Goal: Task Accomplishment & Management: Use online tool/utility

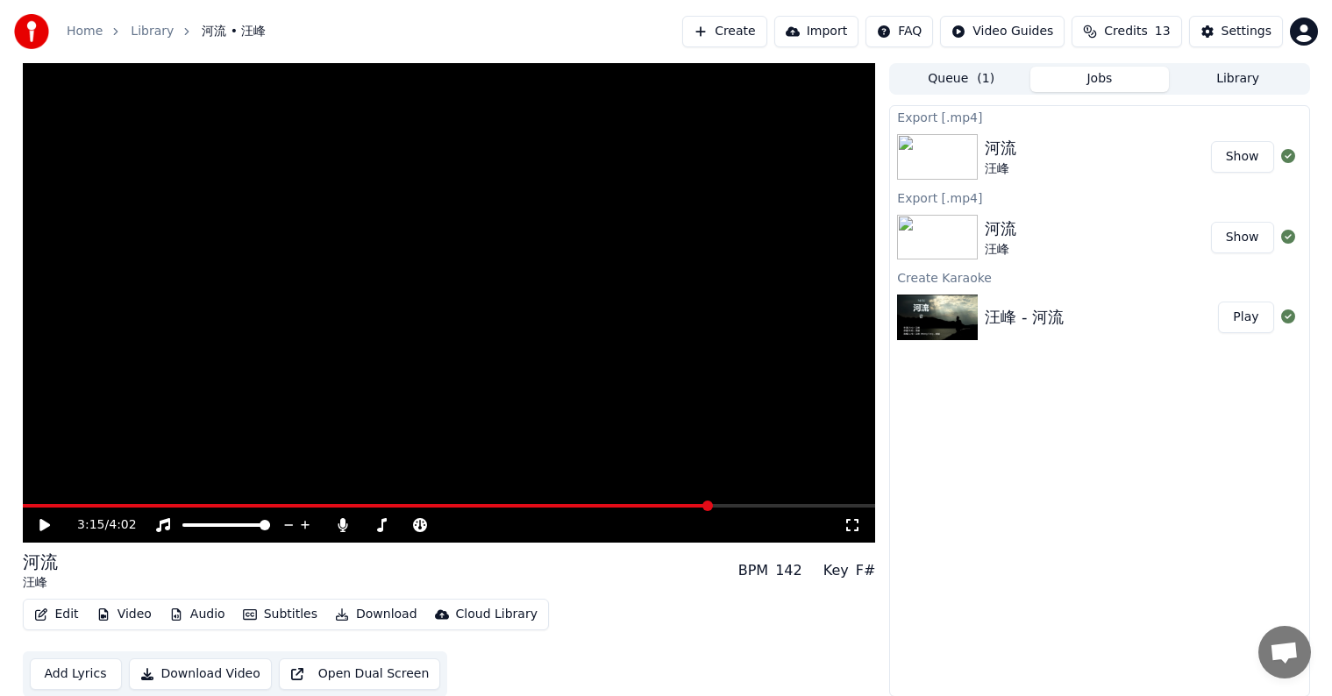
scroll to position [1, 0]
click at [747, 27] on button "Create" at bounding box center [724, 32] width 85 height 32
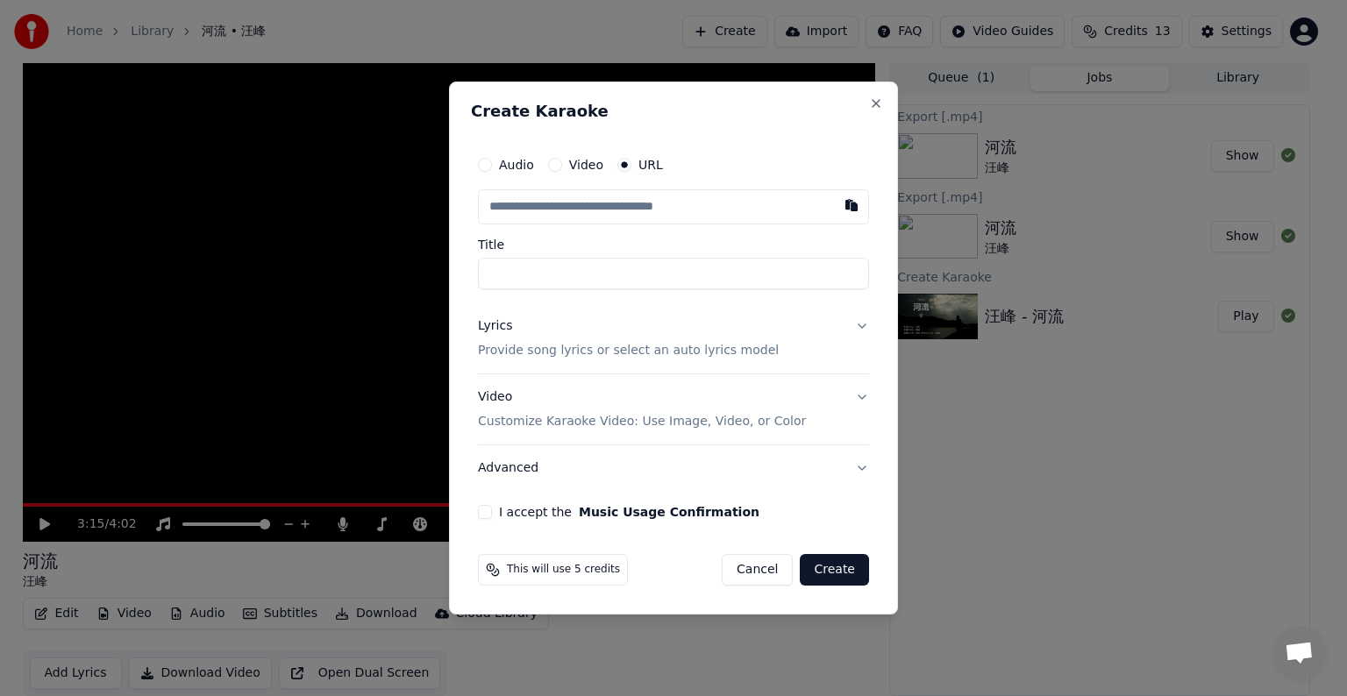
click at [526, 275] on input "Title" at bounding box center [673, 274] width 391 height 32
click at [484, 514] on button "I accept the Music Usage Confirmation" at bounding box center [485, 512] width 14 height 14
click at [875, 99] on button "Close" at bounding box center [876, 103] width 14 height 14
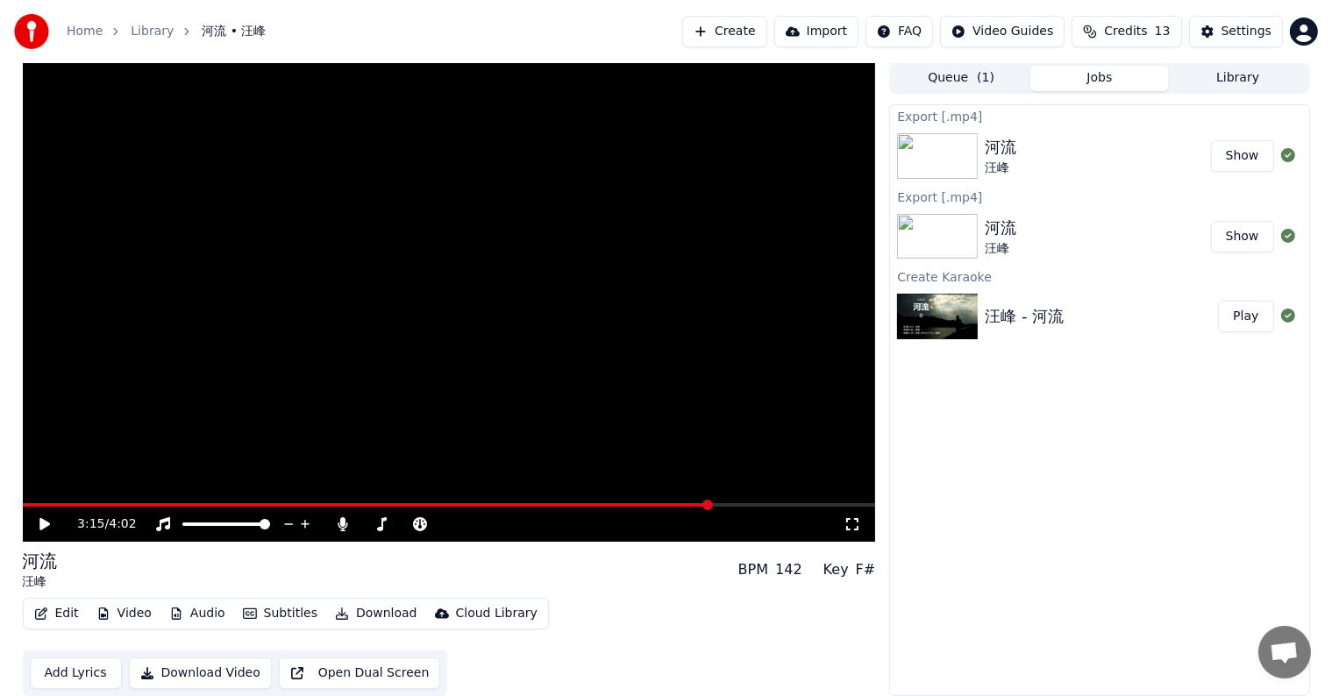
click at [838, 34] on button "Import" at bounding box center [816, 32] width 84 height 32
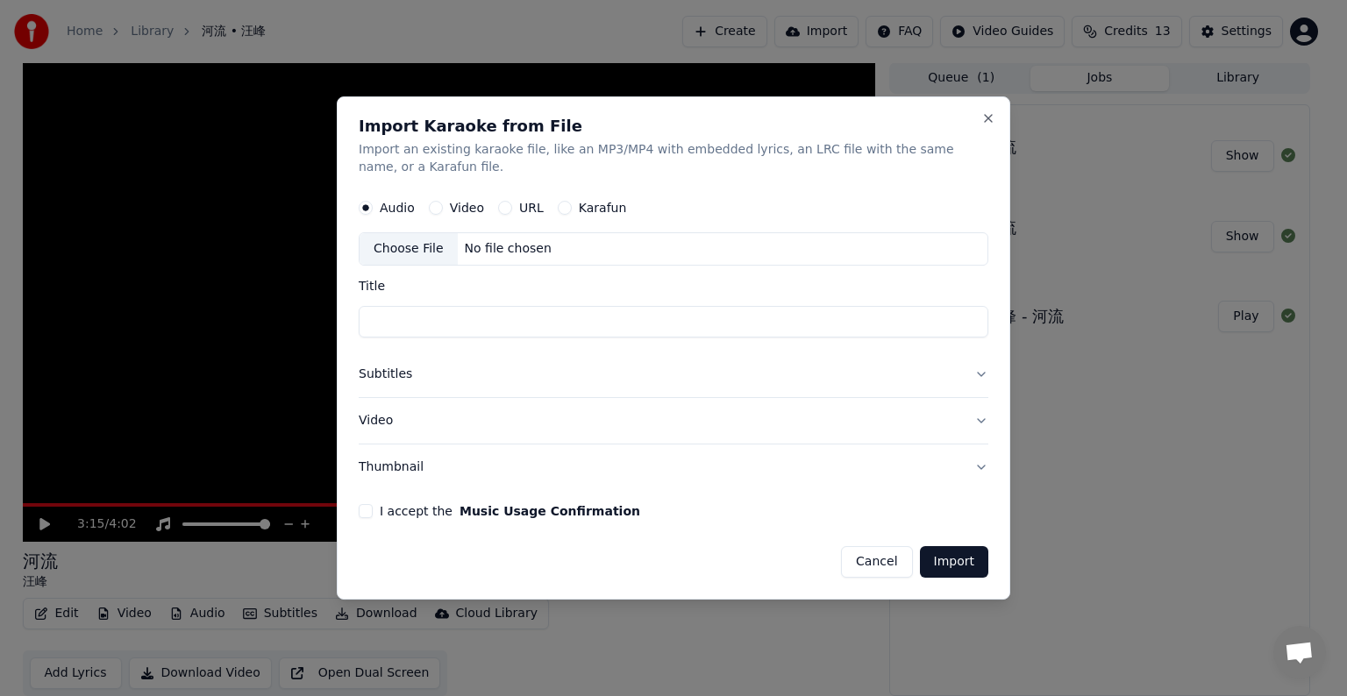
click at [502, 210] on button "URL" at bounding box center [505, 208] width 14 height 14
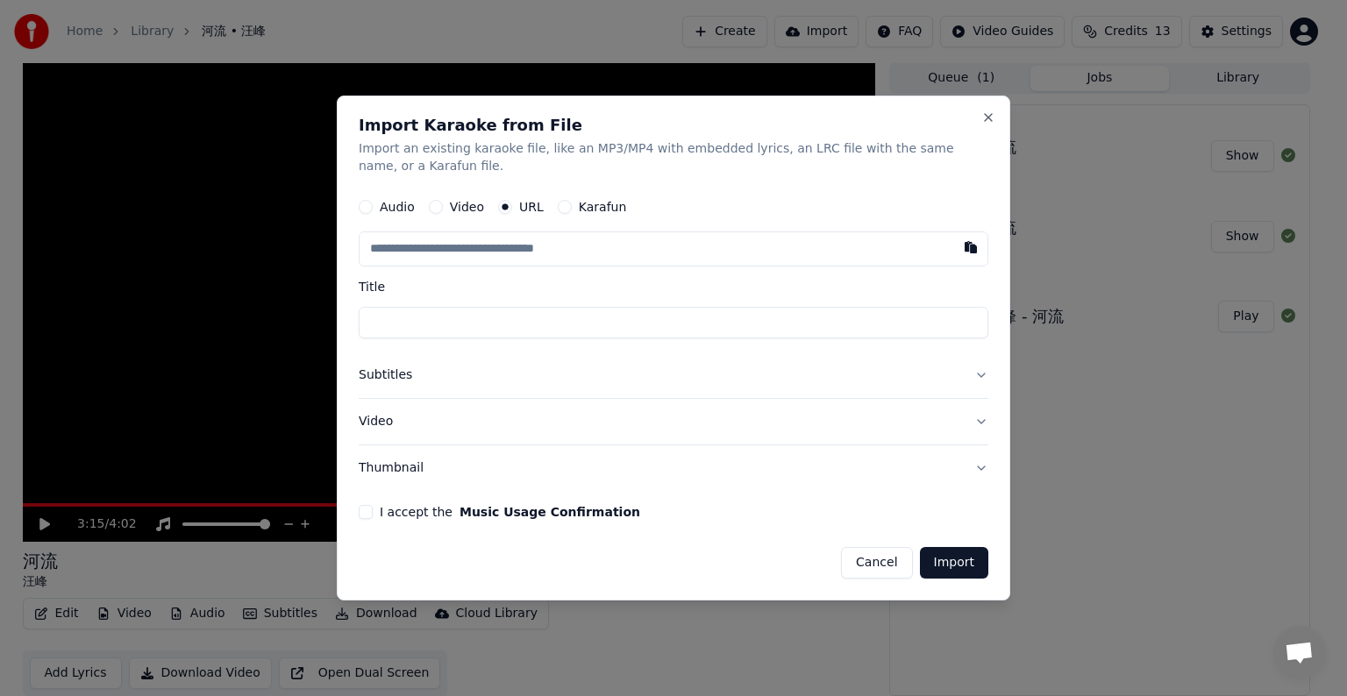
click at [434, 209] on button "Video" at bounding box center [436, 207] width 14 height 14
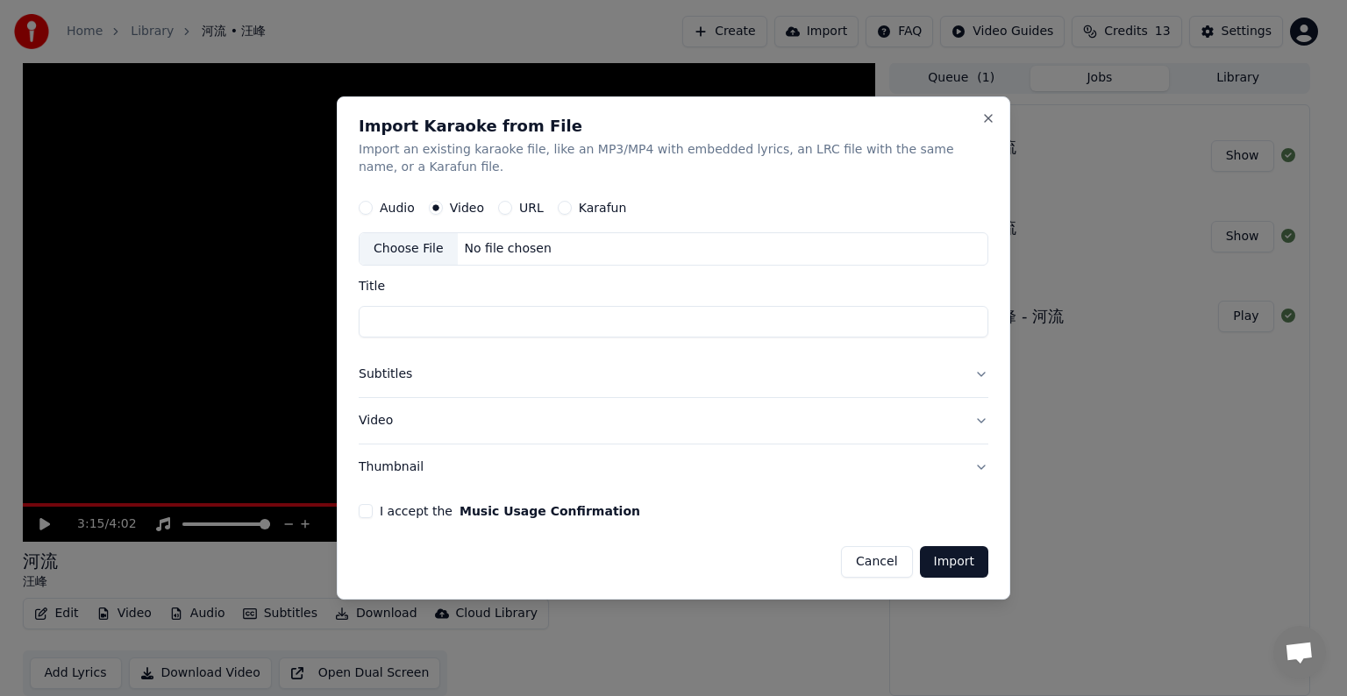
click at [553, 246] on div "Choose File No file chosen" at bounding box center [674, 248] width 630 height 33
click at [506, 208] on button "URL" at bounding box center [505, 208] width 14 height 14
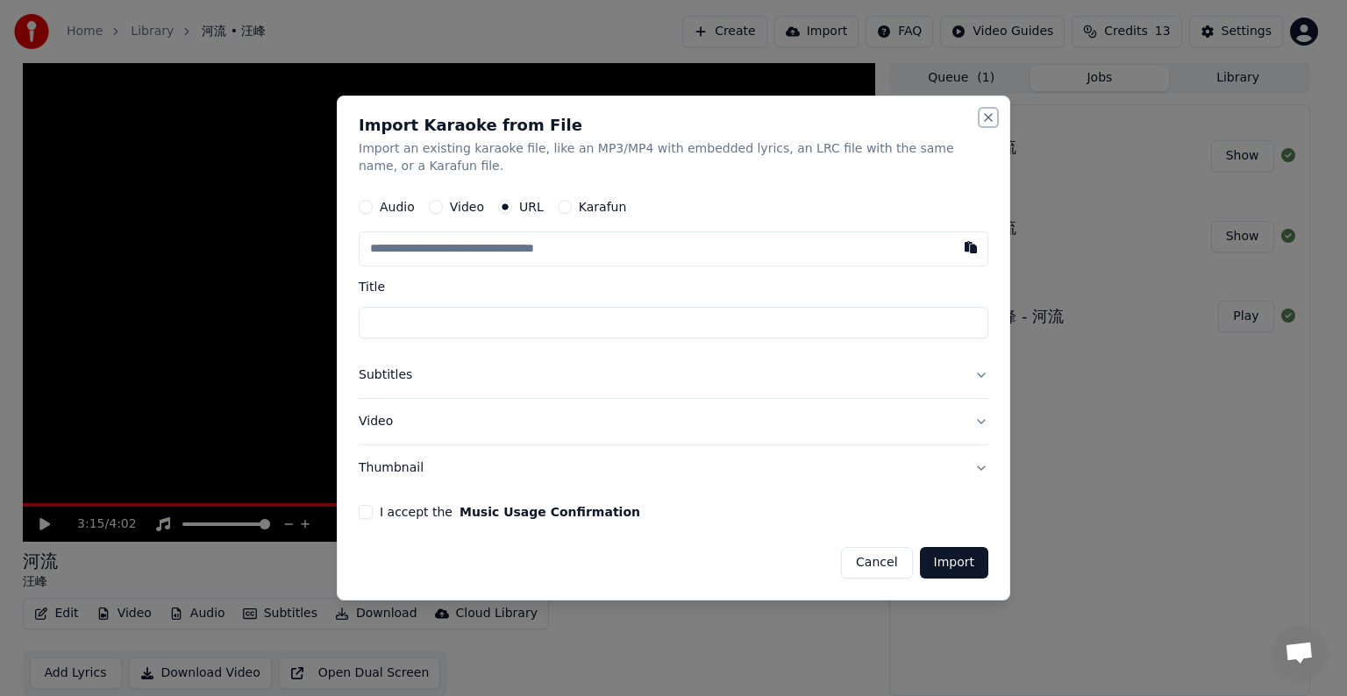
click at [986, 118] on button "Close" at bounding box center [988, 118] width 14 height 14
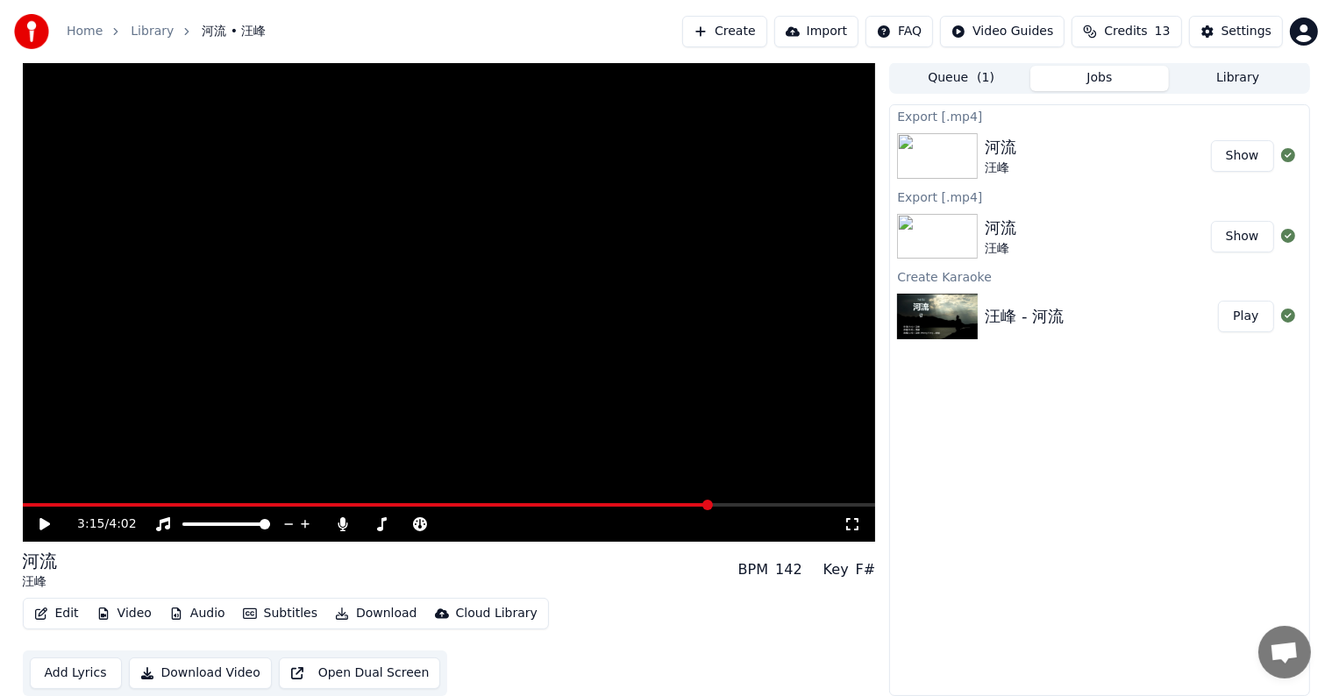
click at [82, 33] on link "Home" at bounding box center [85, 32] width 36 height 18
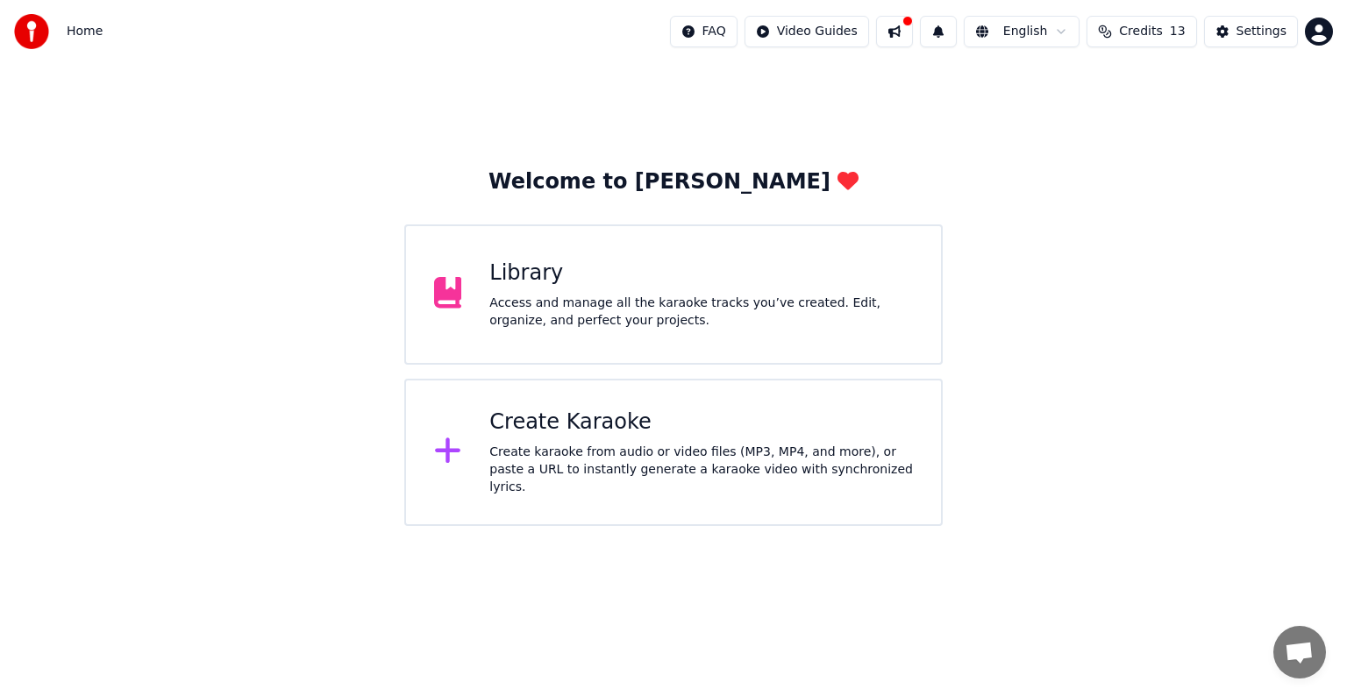
click at [450, 446] on icon at bounding box center [448, 451] width 28 height 32
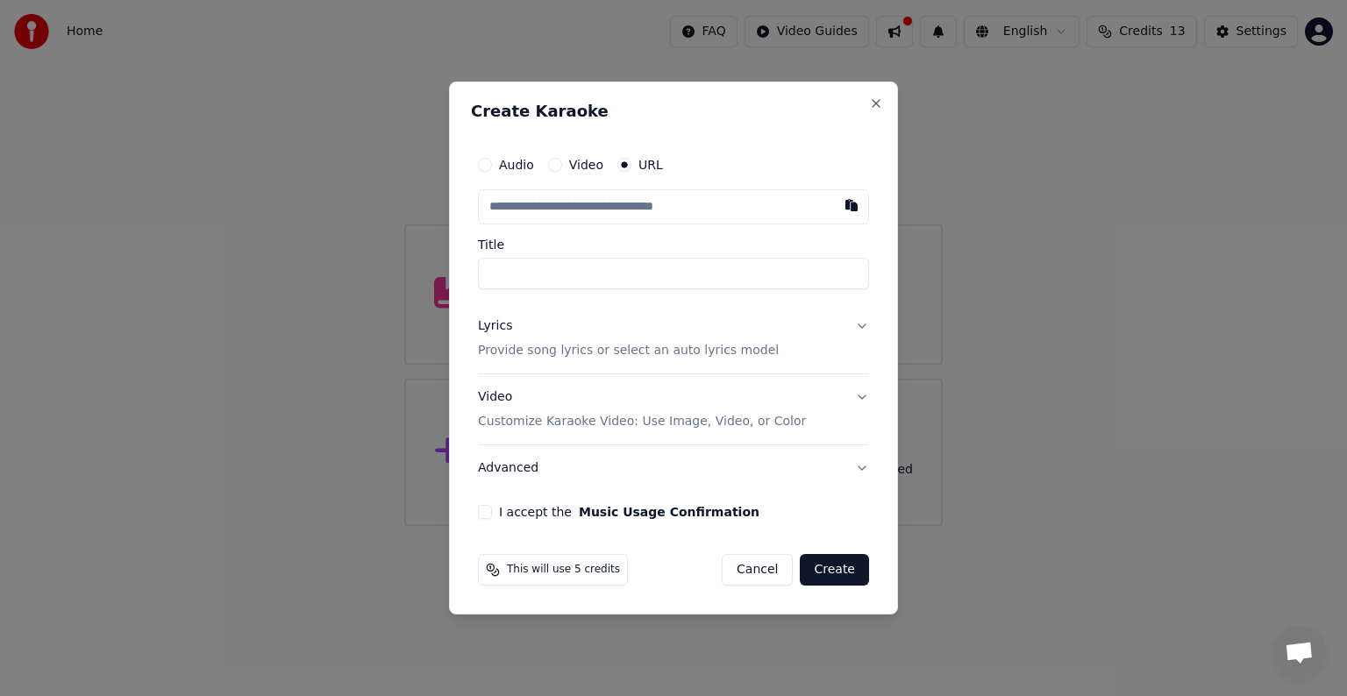
click at [503, 206] on input "text" at bounding box center [673, 206] width 391 height 35
click at [451, 203] on div "Create Karaoke Audio Video URL Title Lyrics Provide song lyrics or select an au…" at bounding box center [673, 348] width 449 height 533
click at [493, 207] on input "text" at bounding box center [673, 206] width 391 height 35
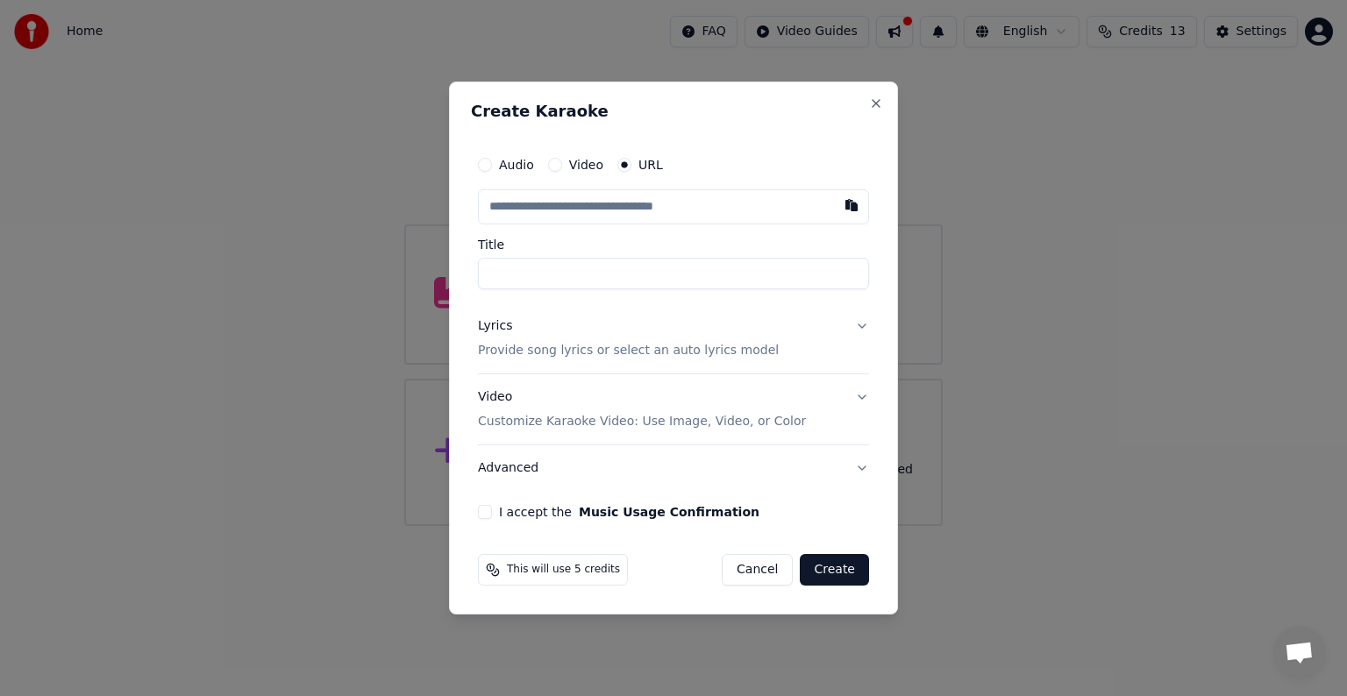
click at [484, 163] on button "Audio" at bounding box center [485, 165] width 14 height 14
click at [554, 162] on button "Video" at bounding box center [555, 166] width 14 height 14
click at [540, 209] on div "Choose File" at bounding box center [528, 207] width 98 height 32
click at [753, 566] on button "Cancel" at bounding box center [757, 569] width 71 height 32
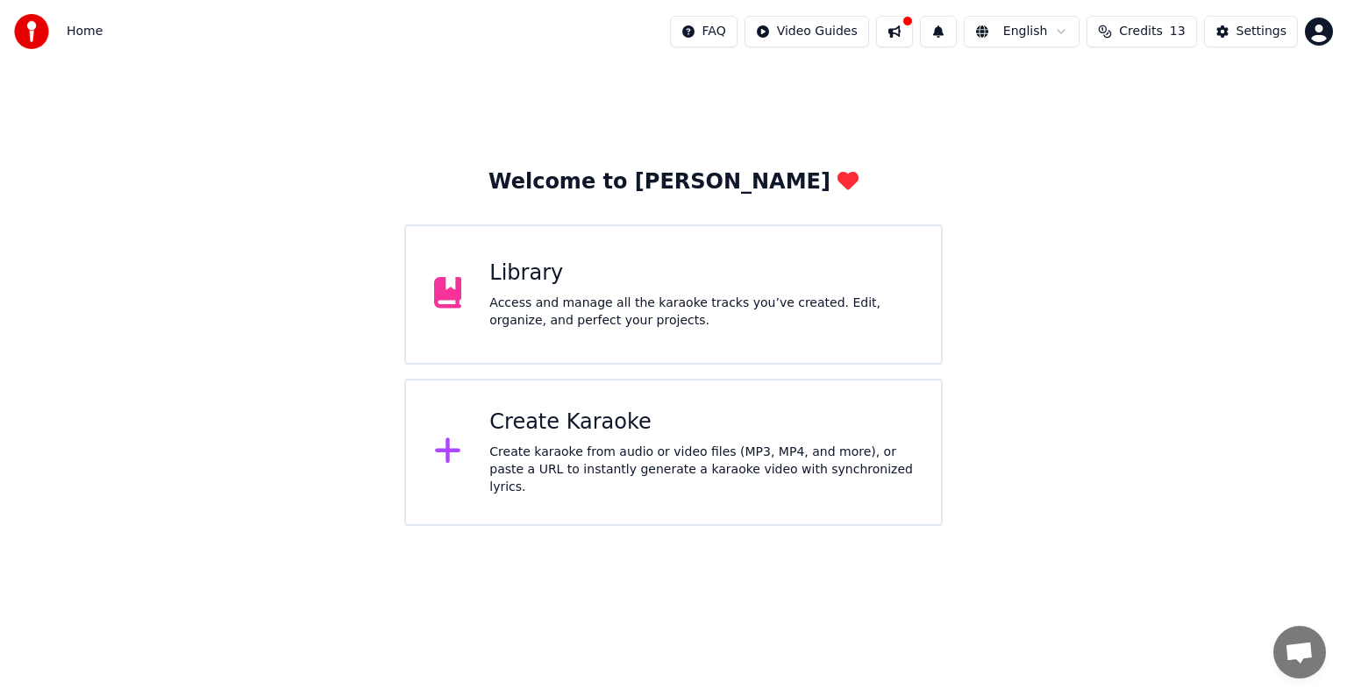
click at [454, 444] on icon at bounding box center [448, 451] width 28 height 32
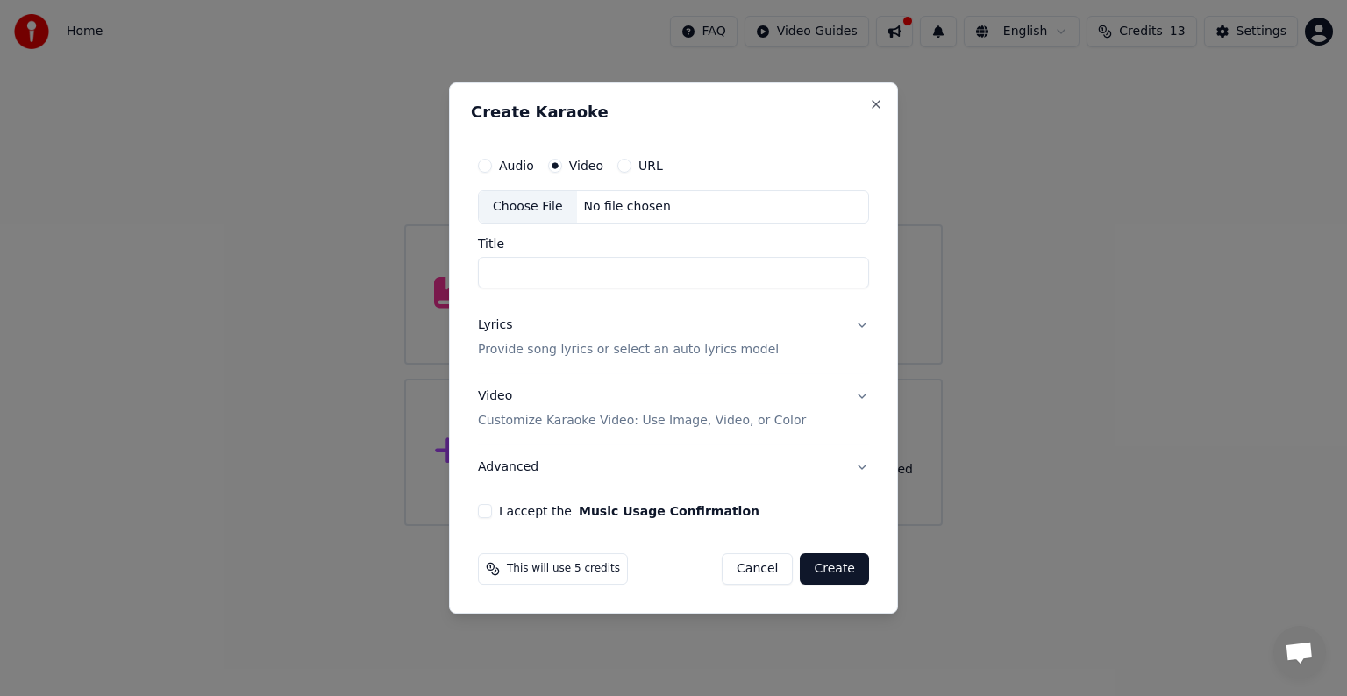
click at [618, 165] on button "URL" at bounding box center [624, 166] width 14 height 14
click at [708, 205] on input "text" at bounding box center [673, 206] width 391 height 35
click at [695, 208] on input "text" at bounding box center [673, 206] width 391 height 35
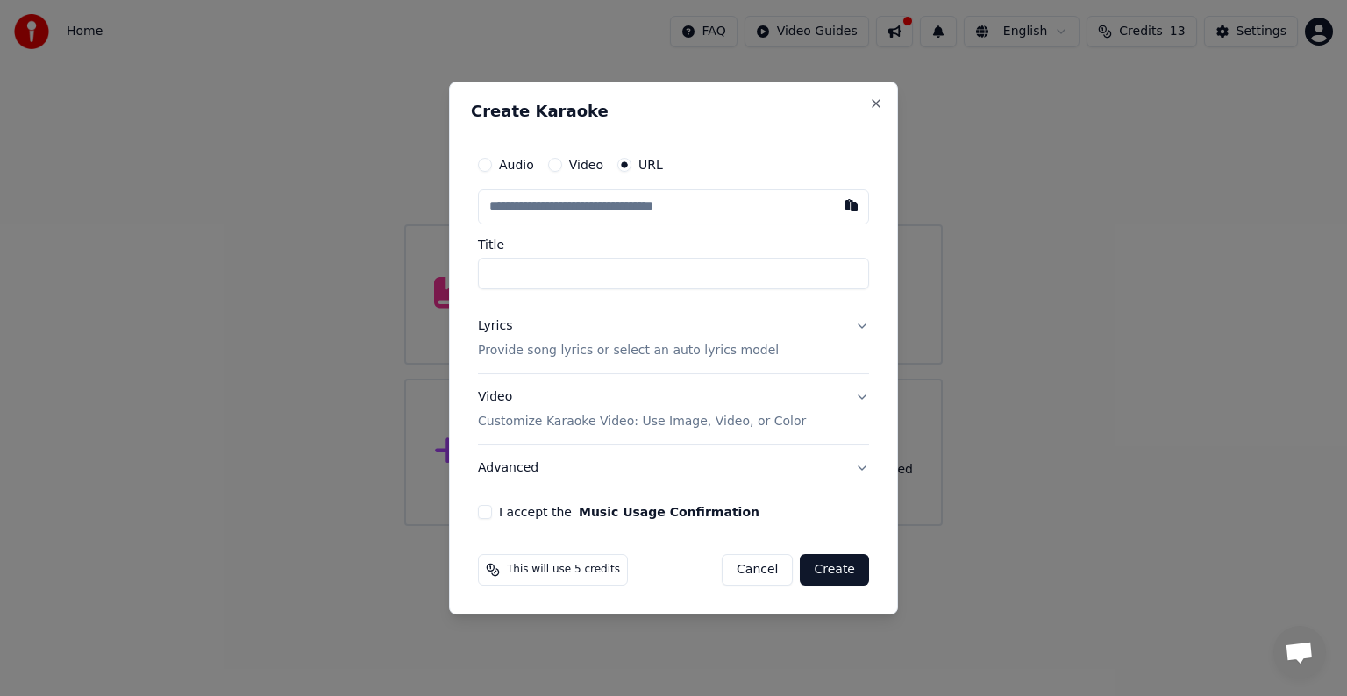
click at [695, 208] on input "text" at bounding box center [673, 206] width 391 height 35
click at [875, 102] on button "Close" at bounding box center [876, 103] width 14 height 14
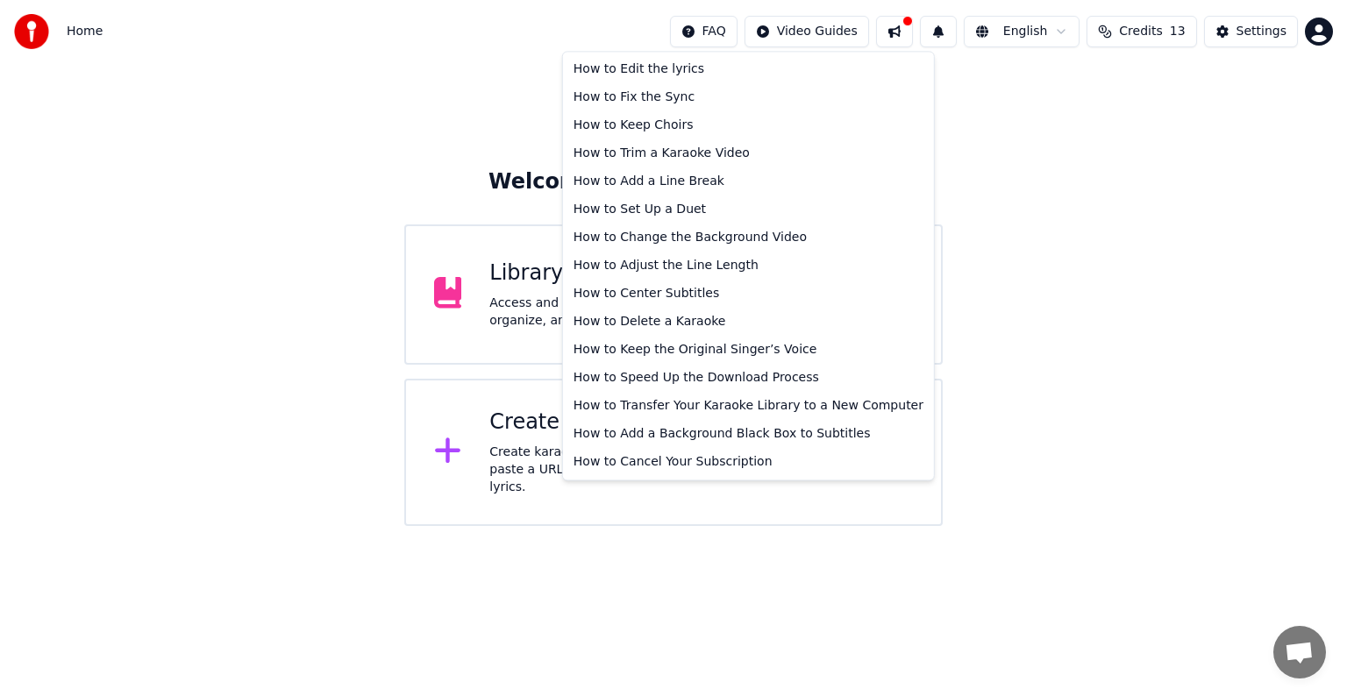
click at [744, 37] on html "Home FAQ Video Guides English Credits 13 Settings Welcome to Youka Library Acce…" at bounding box center [673, 263] width 1347 height 526
click at [809, 26] on html "Home FAQ Video Guides English Credits 13 Settings Welcome to Youka Library Acce…" at bounding box center [673, 263] width 1347 height 526
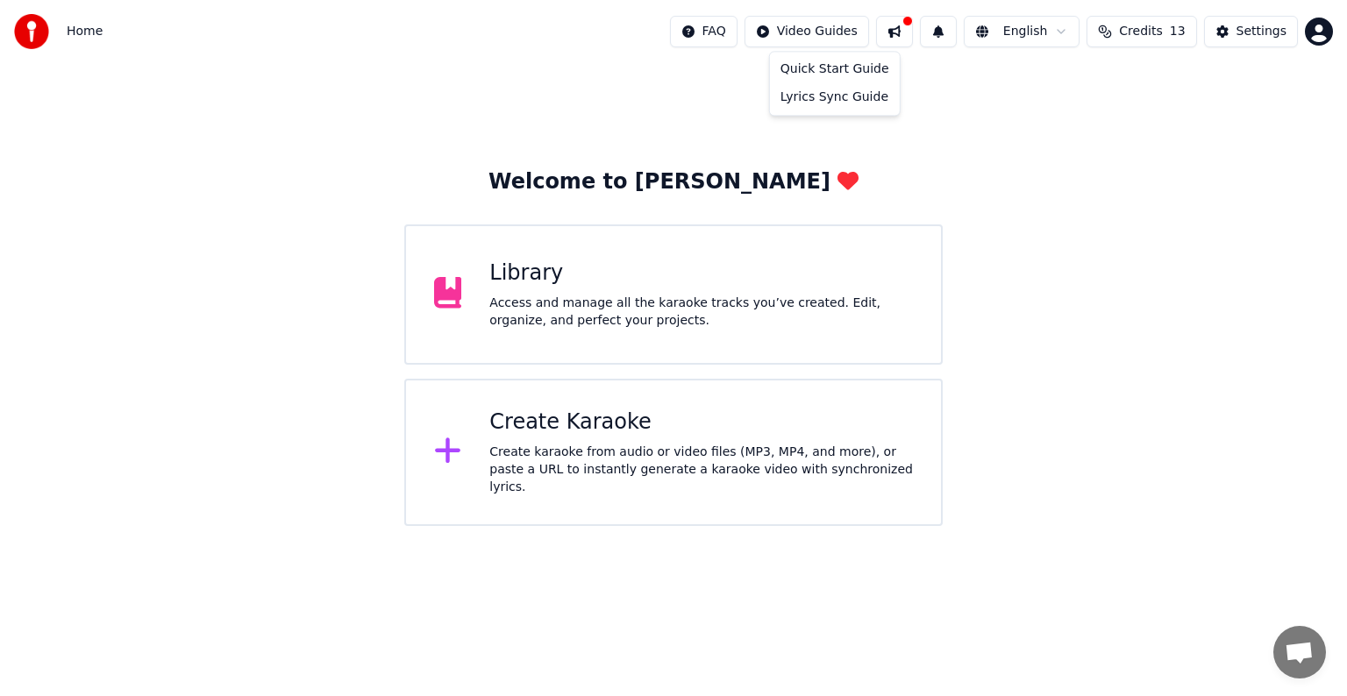
click at [809, 26] on html "Home FAQ Video Guides English Credits 13 Settings Welcome to Youka Library Acce…" at bounding box center [673, 263] width 1347 height 526
click at [824, 71] on div "Quick Start Guide" at bounding box center [835, 69] width 123 height 28
click at [450, 446] on icon at bounding box center [448, 451] width 28 height 32
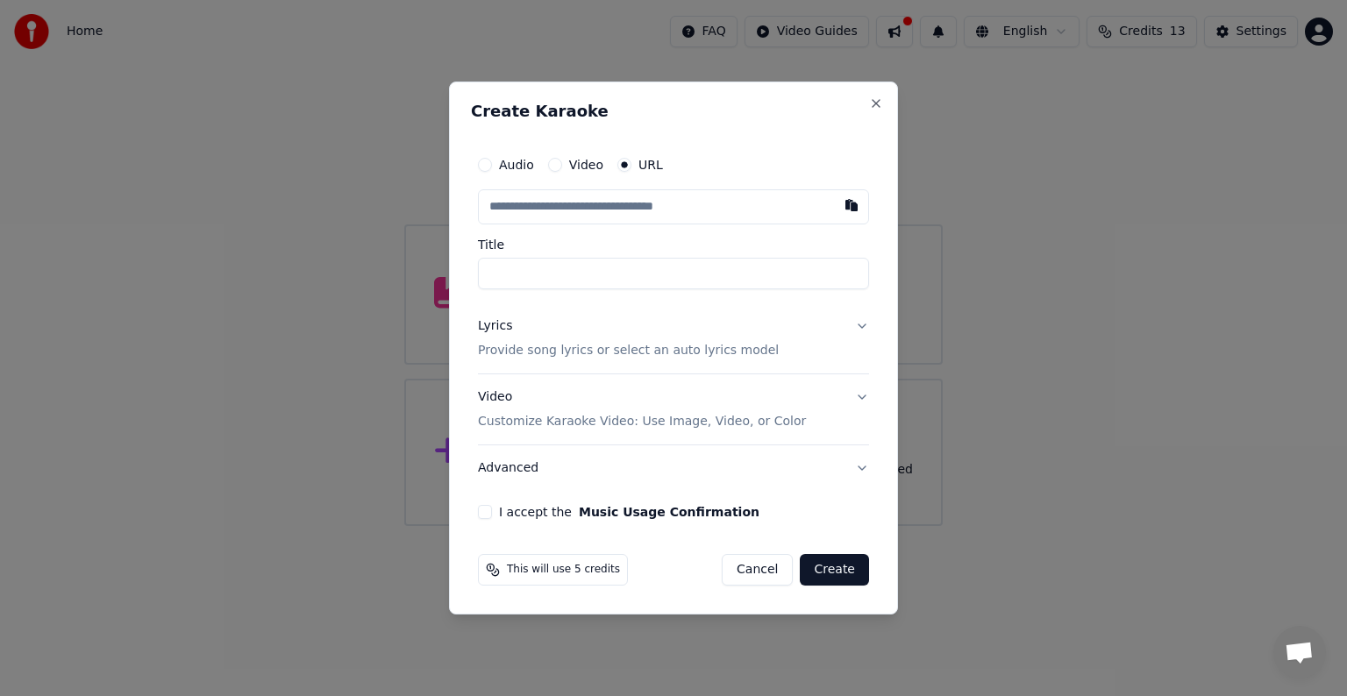
click at [647, 281] on input "Title" at bounding box center [673, 274] width 391 height 32
type input "**********"
click at [865, 395] on button "Video Customize Karaoke Video: Use Image, Video, or Color" at bounding box center [673, 410] width 391 height 70
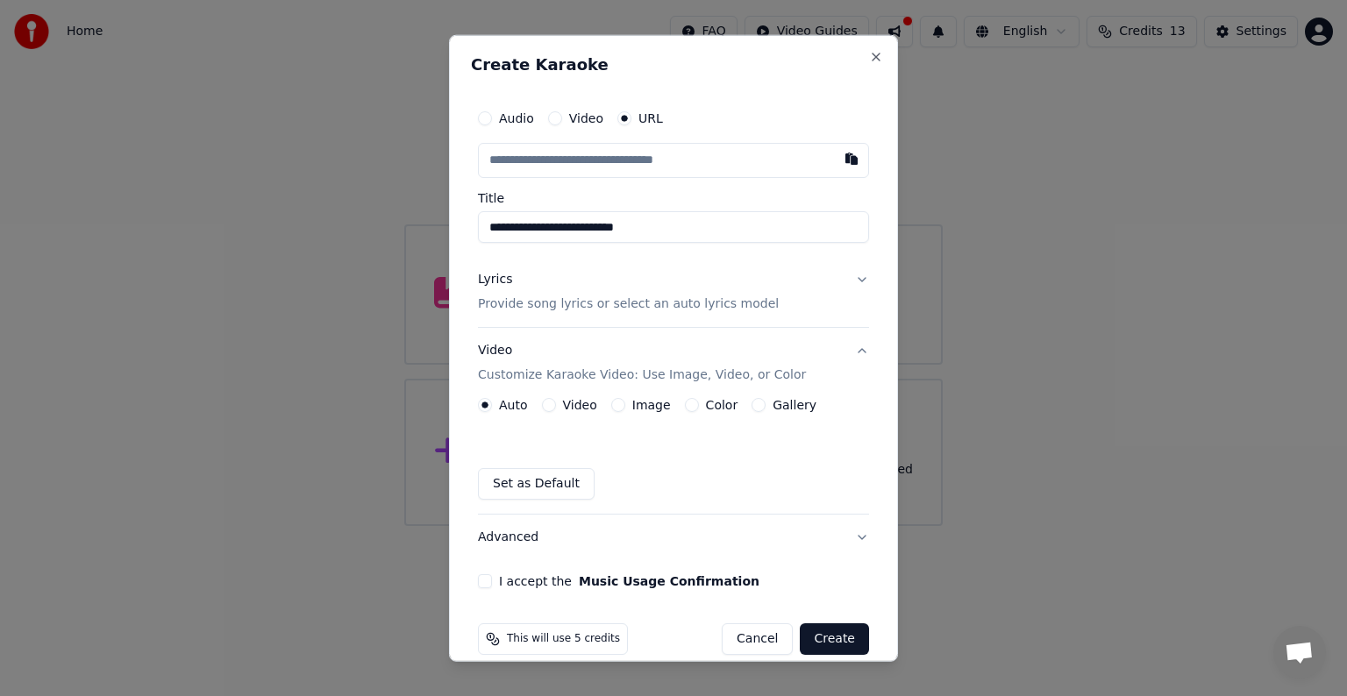
click at [849, 351] on button "Video Customize Karaoke Video: Use Image, Video, or Color" at bounding box center [673, 363] width 391 height 70
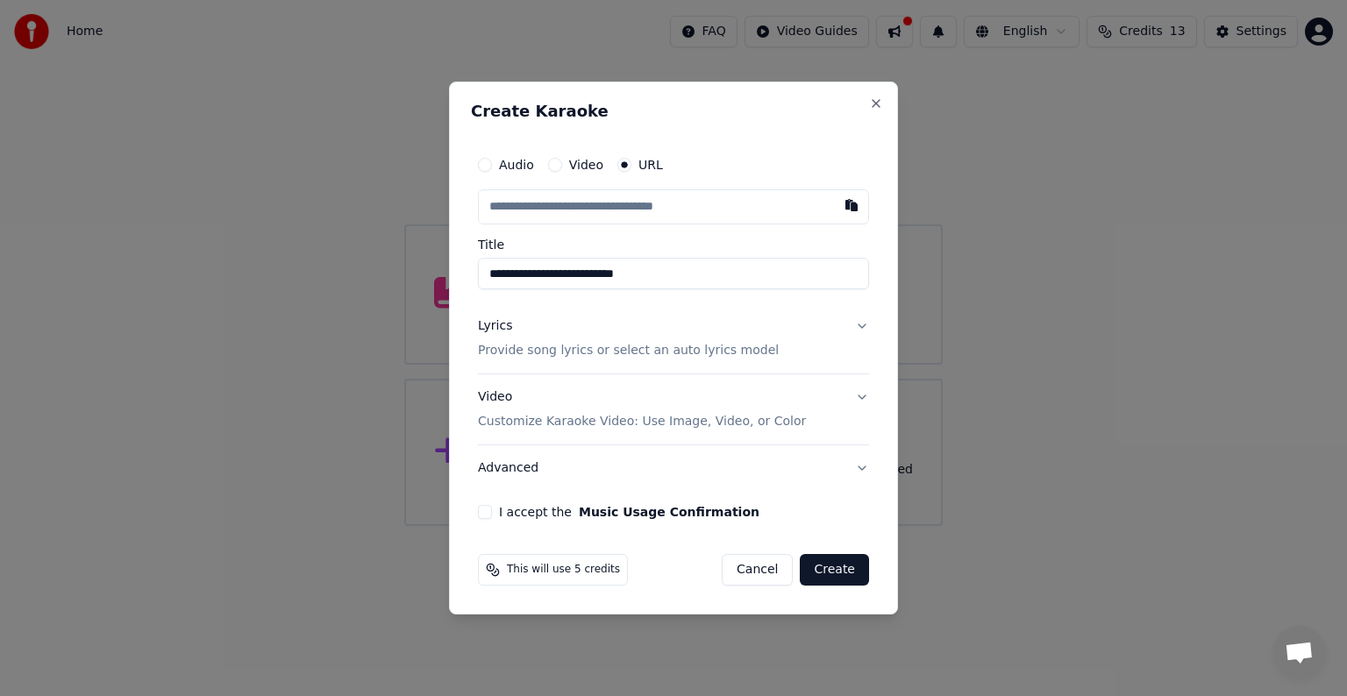
click at [481, 512] on button "I accept the Music Usage Confirmation" at bounding box center [485, 512] width 14 height 14
click at [845, 571] on button "Create" at bounding box center [834, 570] width 69 height 32
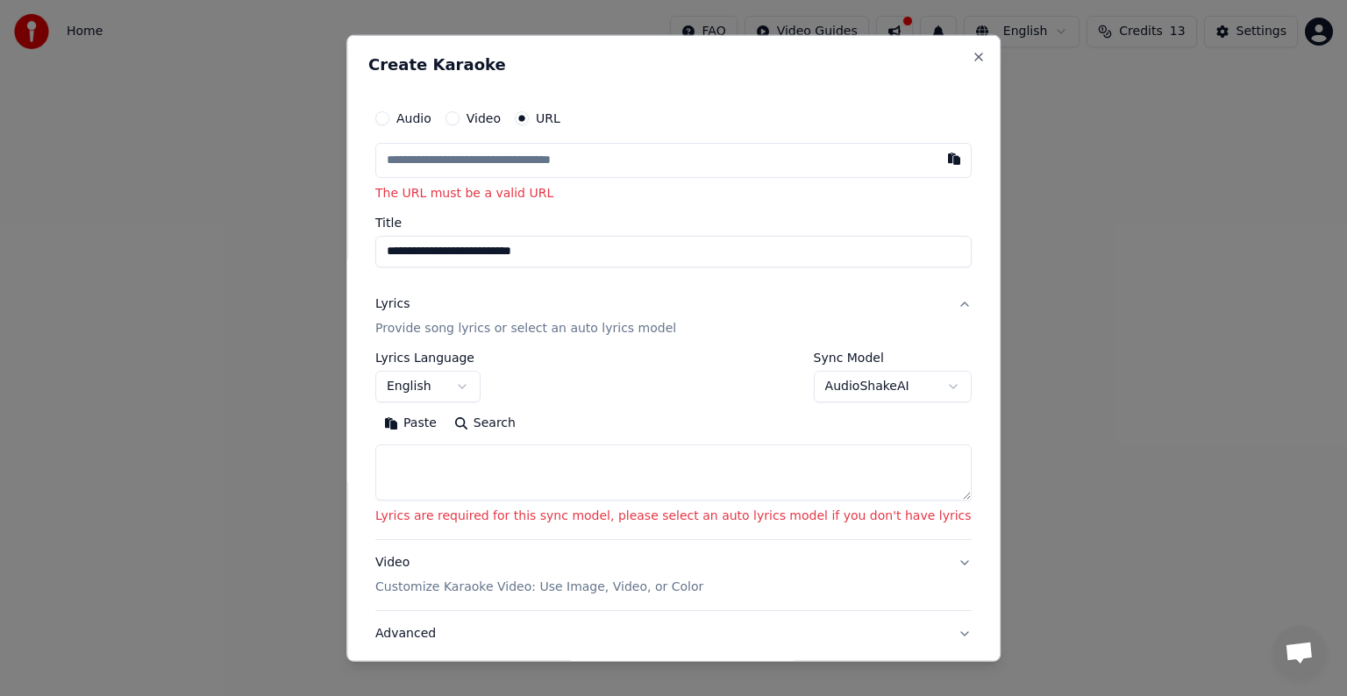
click at [630, 154] on input "text" at bounding box center [673, 160] width 596 height 35
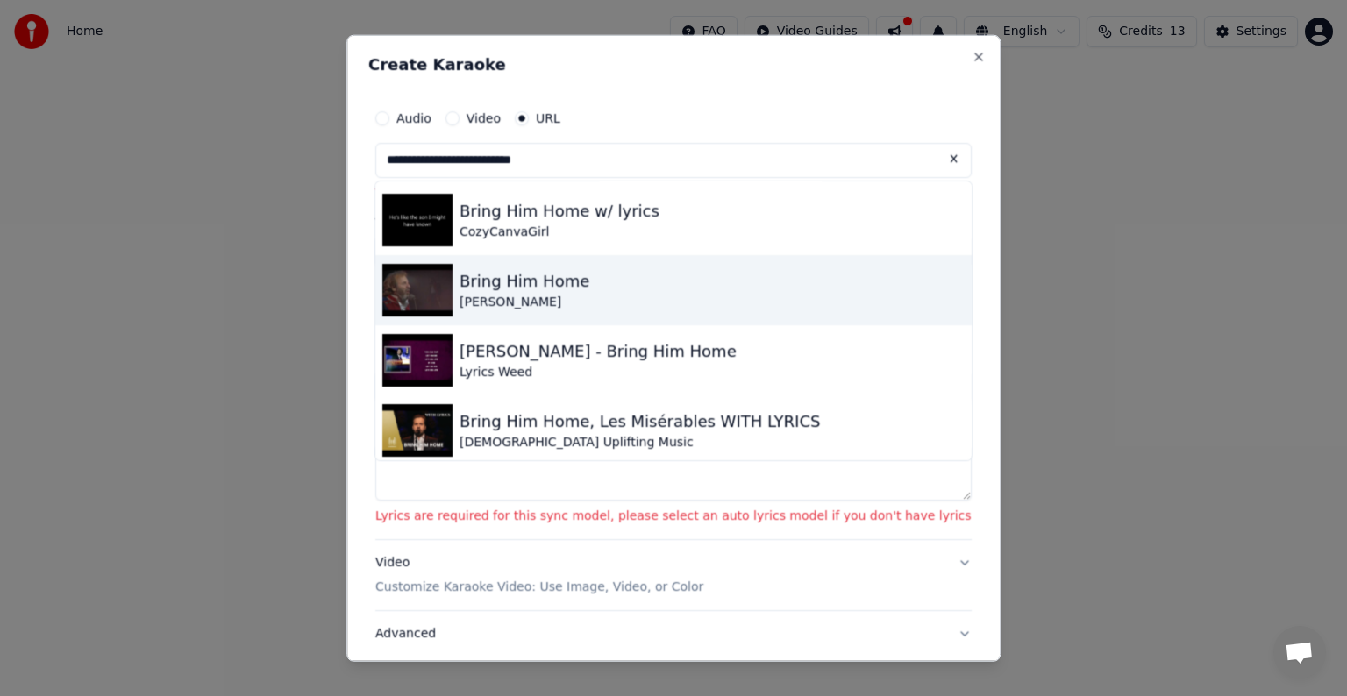
click at [453, 286] on img at bounding box center [417, 290] width 70 height 53
type input "**********"
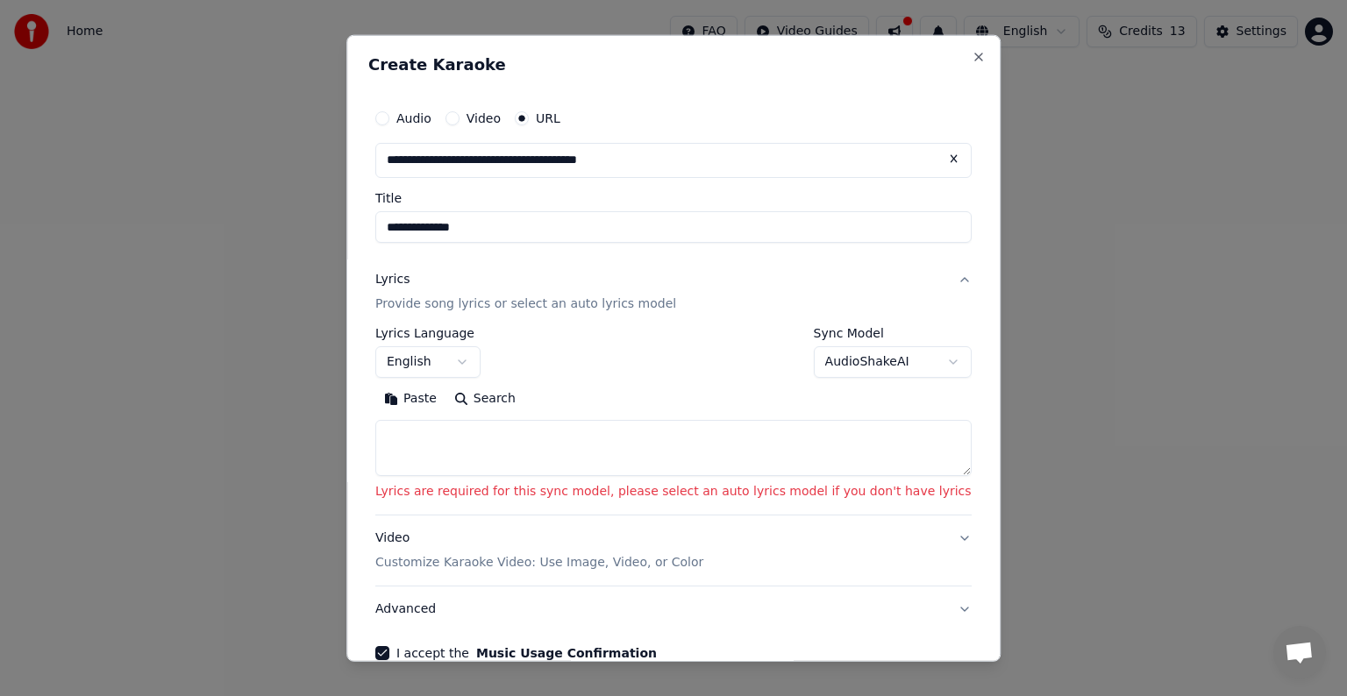
click at [459, 286] on div "Lyrics Provide song lyrics or select an auto lyrics model" at bounding box center [525, 292] width 301 height 42
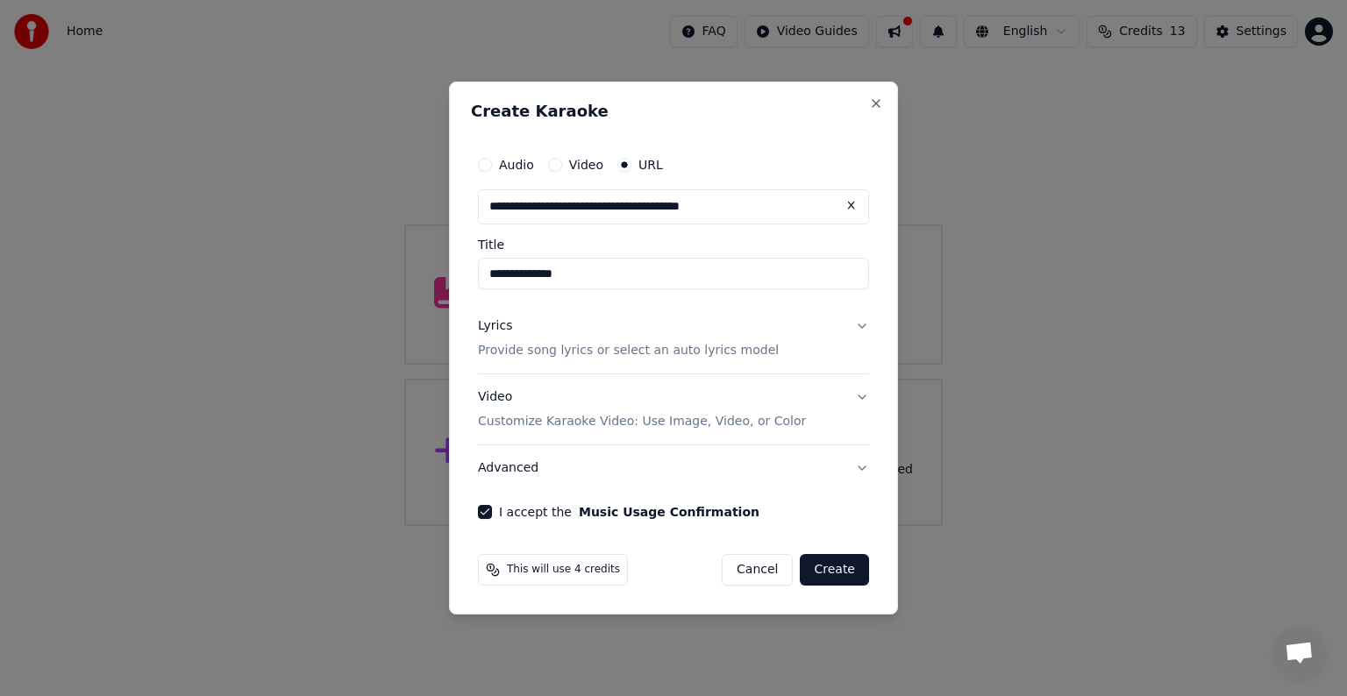
click at [596, 275] on input "**********" at bounding box center [673, 274] width 391 height 32
click at [817, 570] on button "Create" at bounding box center [834, 570] width 69 height 32
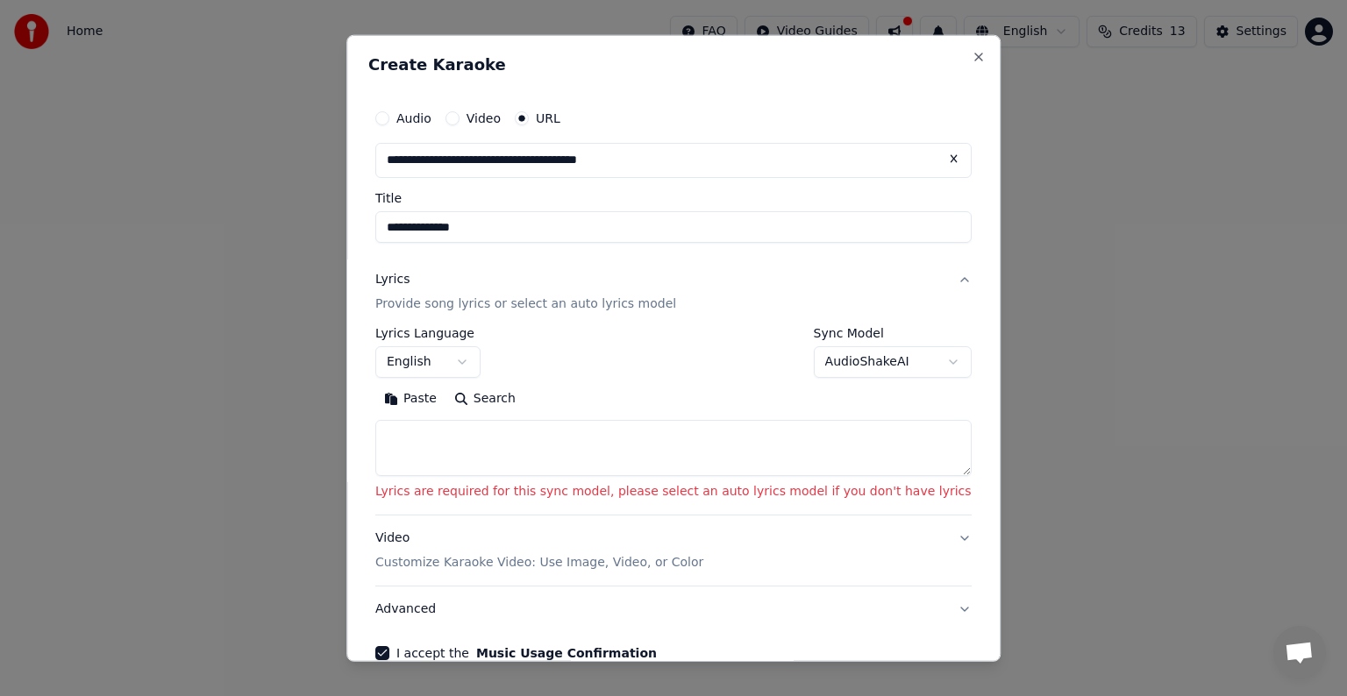
scroll to position [93, 0]
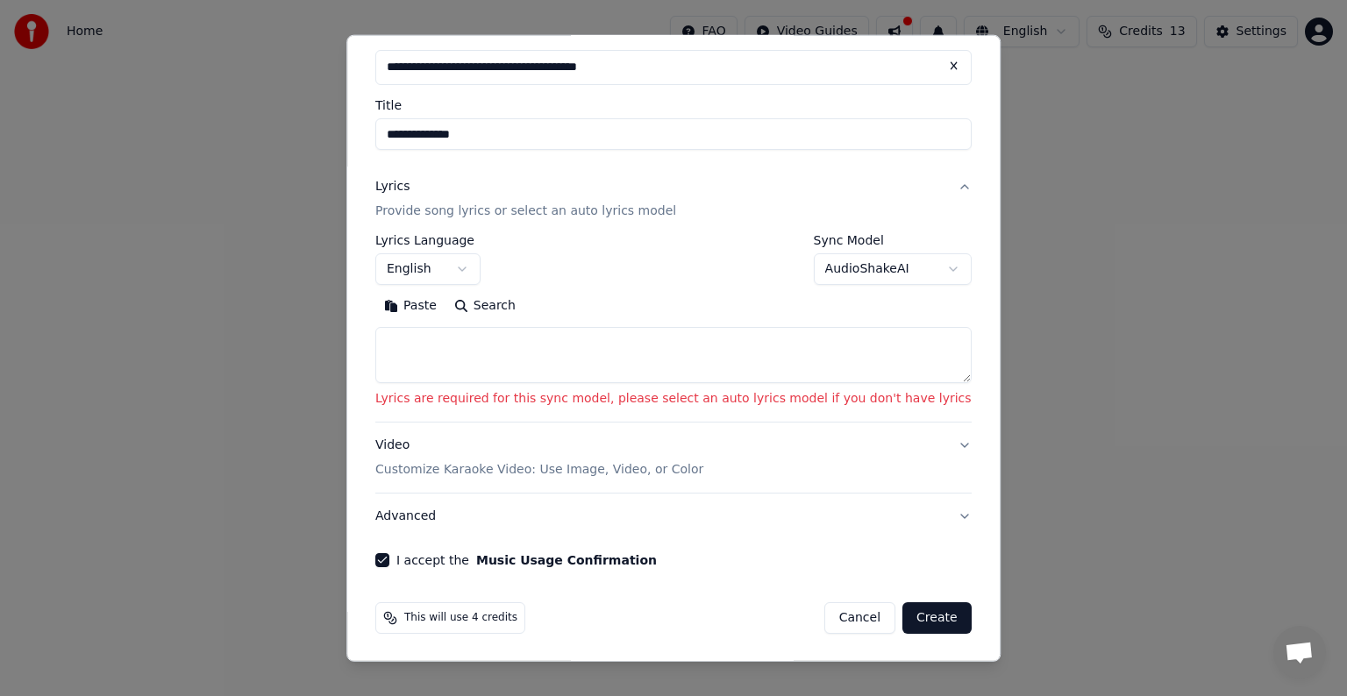
click at [593, 351] on textarea at bounding box center [673, 355] width 596 height 56
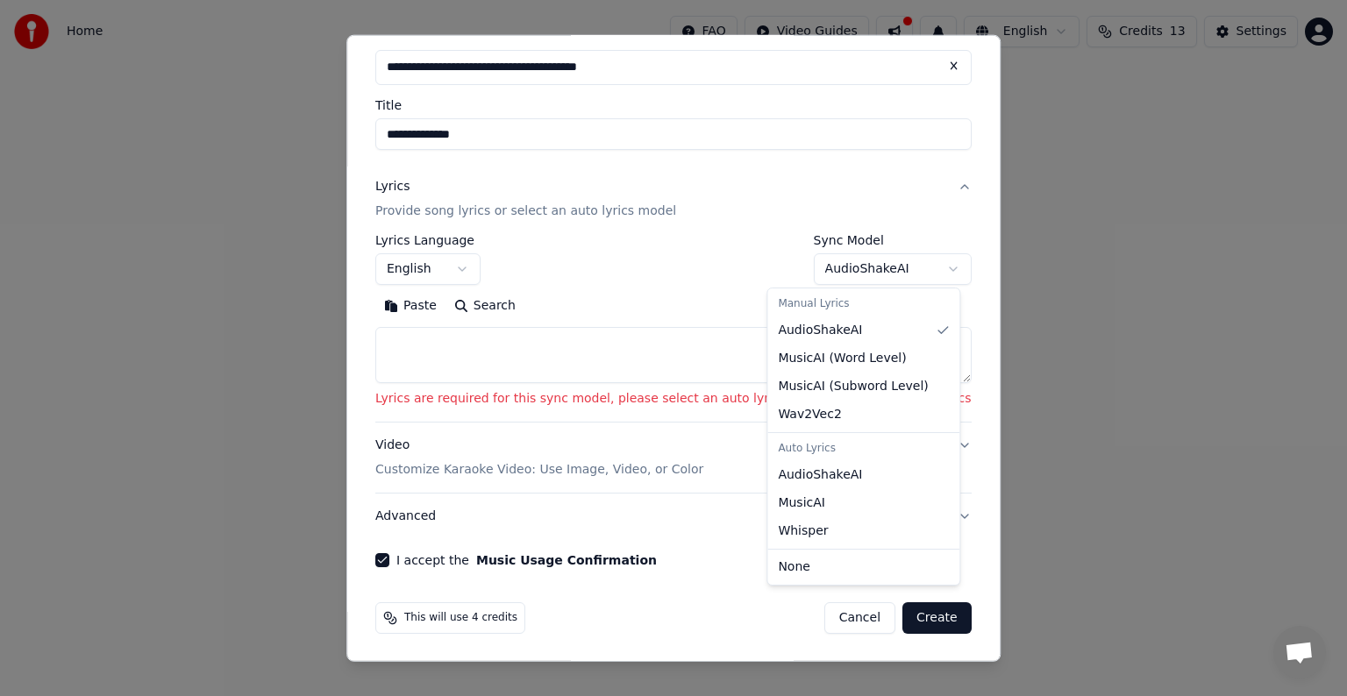
click at [807, 260] on body "**********" at bounding box center [673, 263] width 1347 height 526
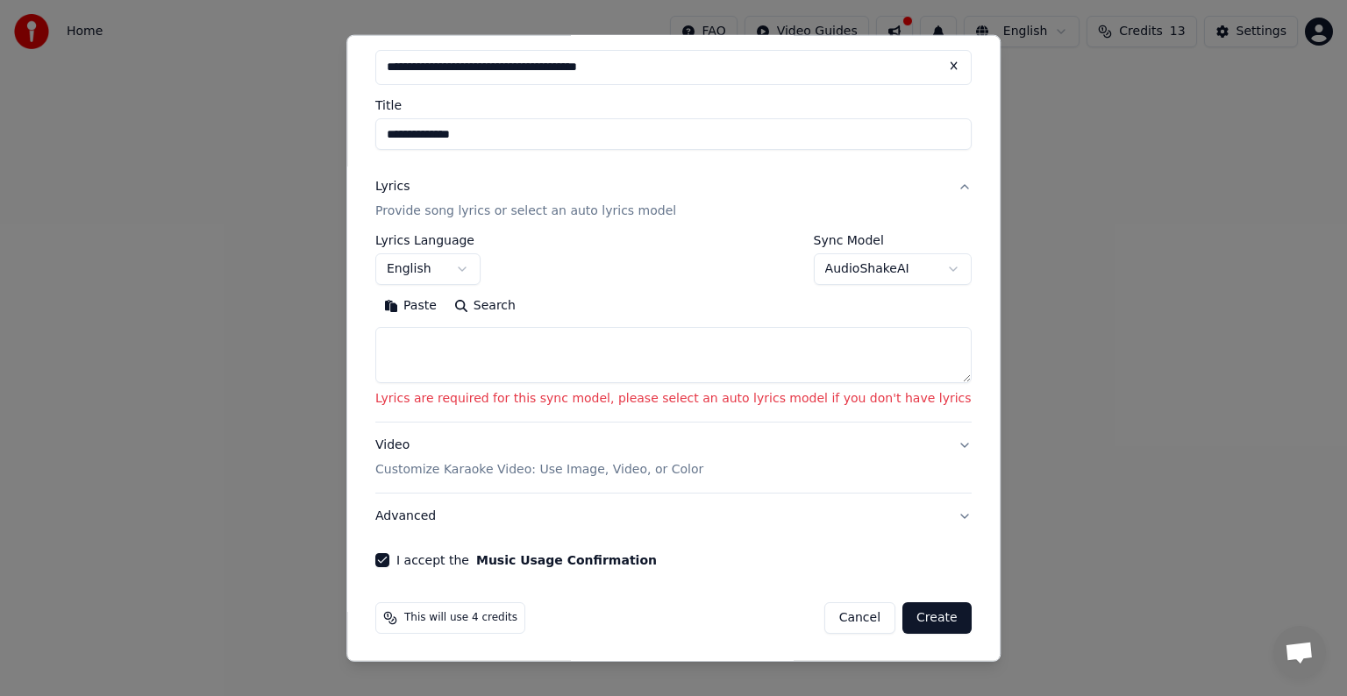
click at [660, 344] on body "**********" at bounding box center [673, 263] width 1347 height 526
click at [902, 620] on button "Create" at bounding box center [936, 619] width 69 height 32
click at [894, 513] on button "Advanced" at bounding box center [673, 517] width 596 height 46
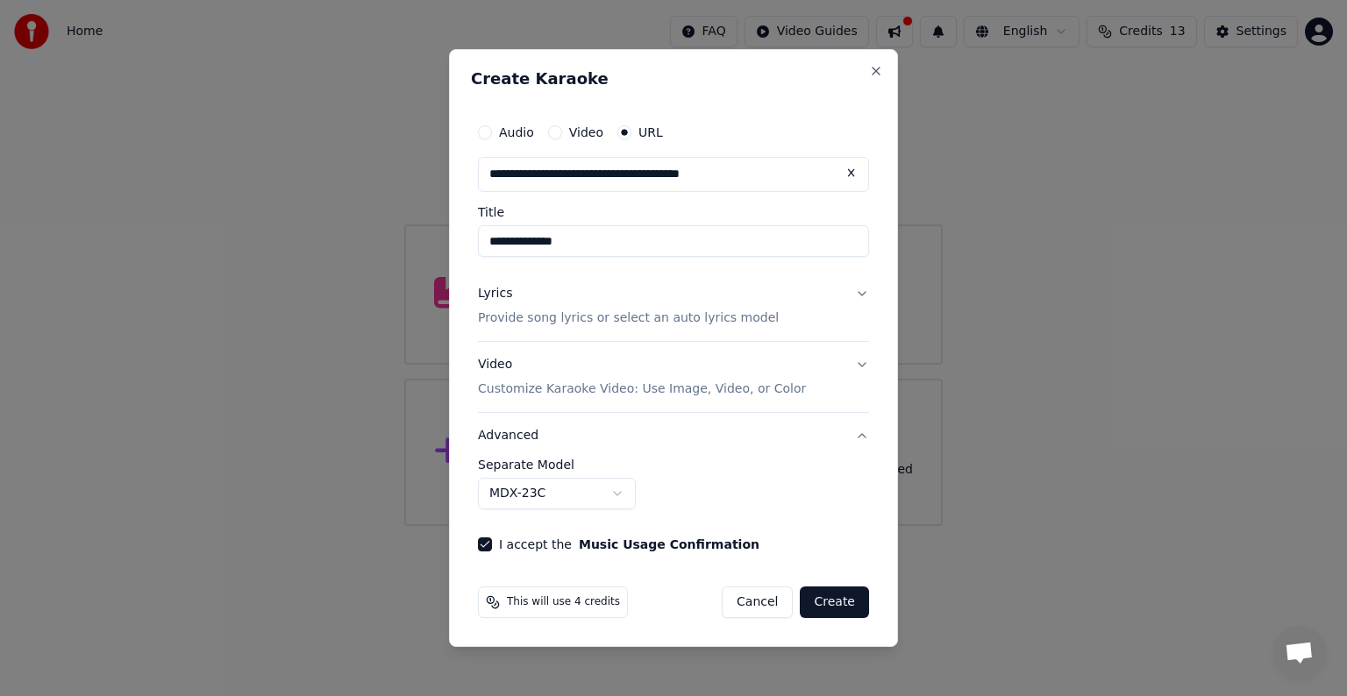
click at [856, 435] on button "Advanced" at bounding box center [673, 436] width 391 height 46
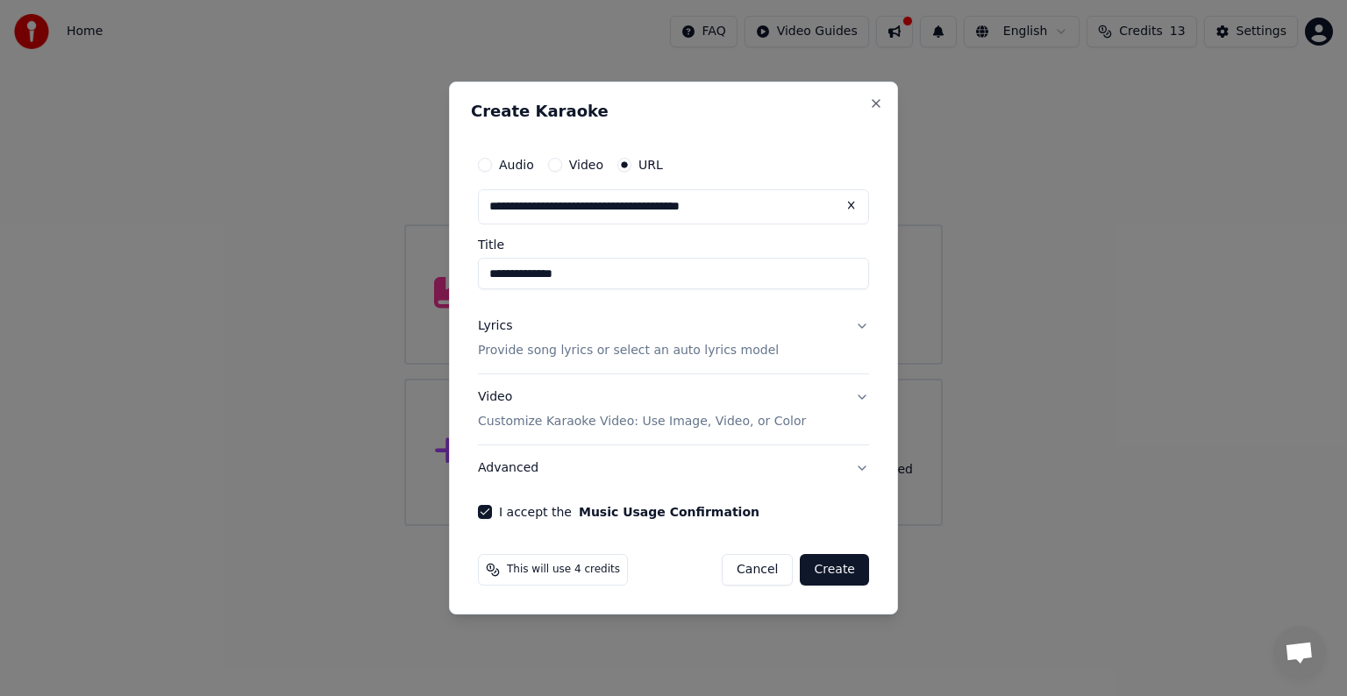
click at [712, 349] on p "Provide song lyrics or select an auto lyrics model" at bounding box center [628, 351] width 301 height 18
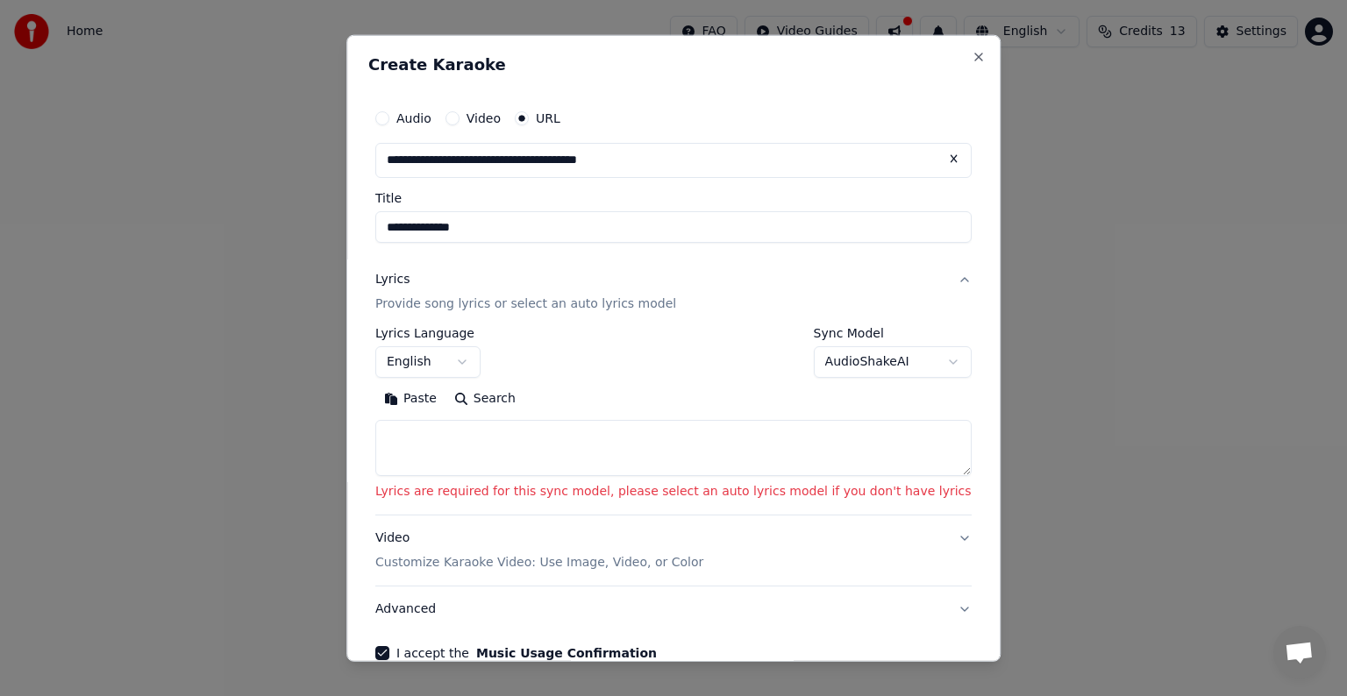
scroll to position [93, 0]
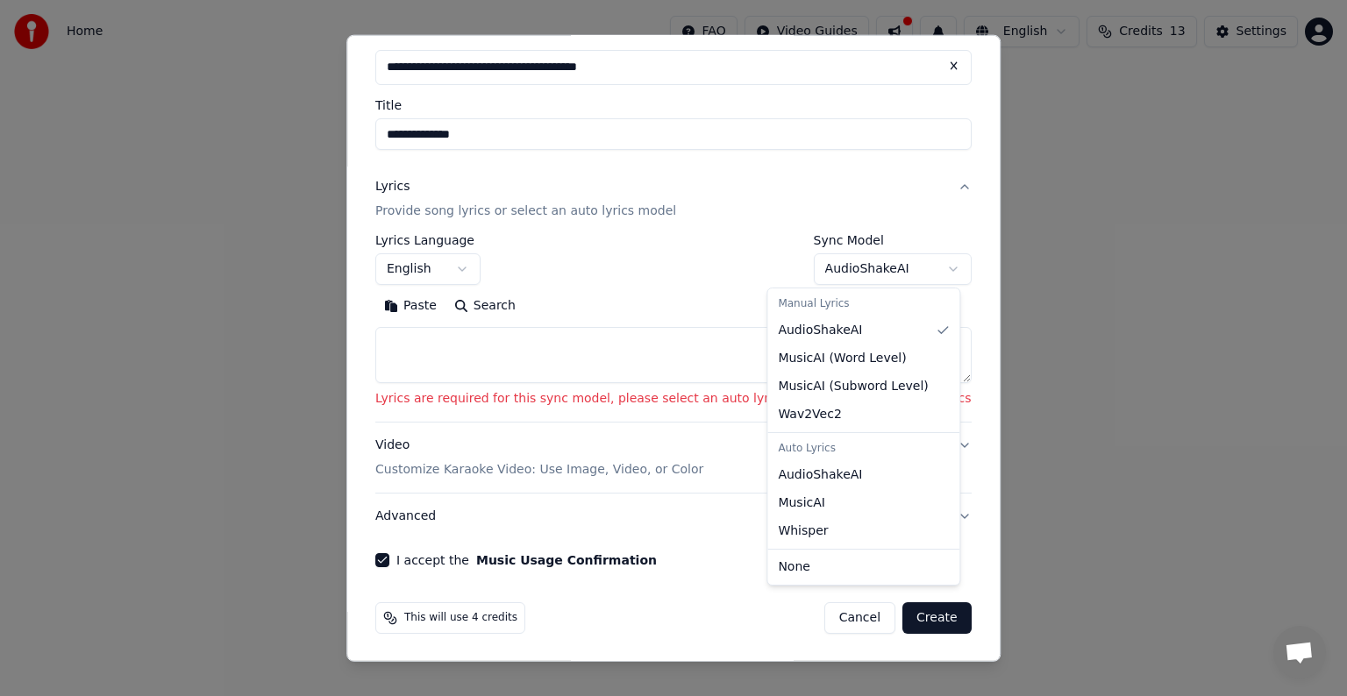
click at [842, 275] on body "**********" at bounding box center [673, 263] width 1347 height 526
select select "****"
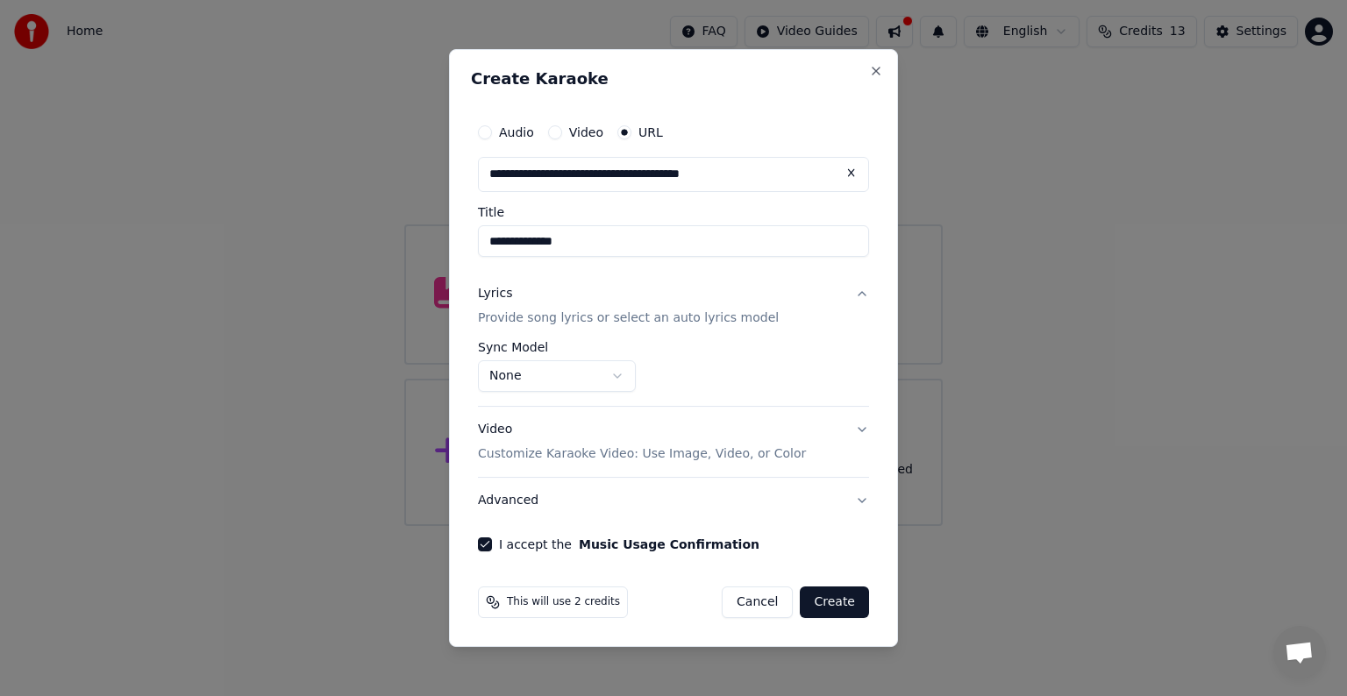
scroll to position [0, 0]
click at [838, 603] on button "Create" at bounding box center [834, 603] width 69 height 32
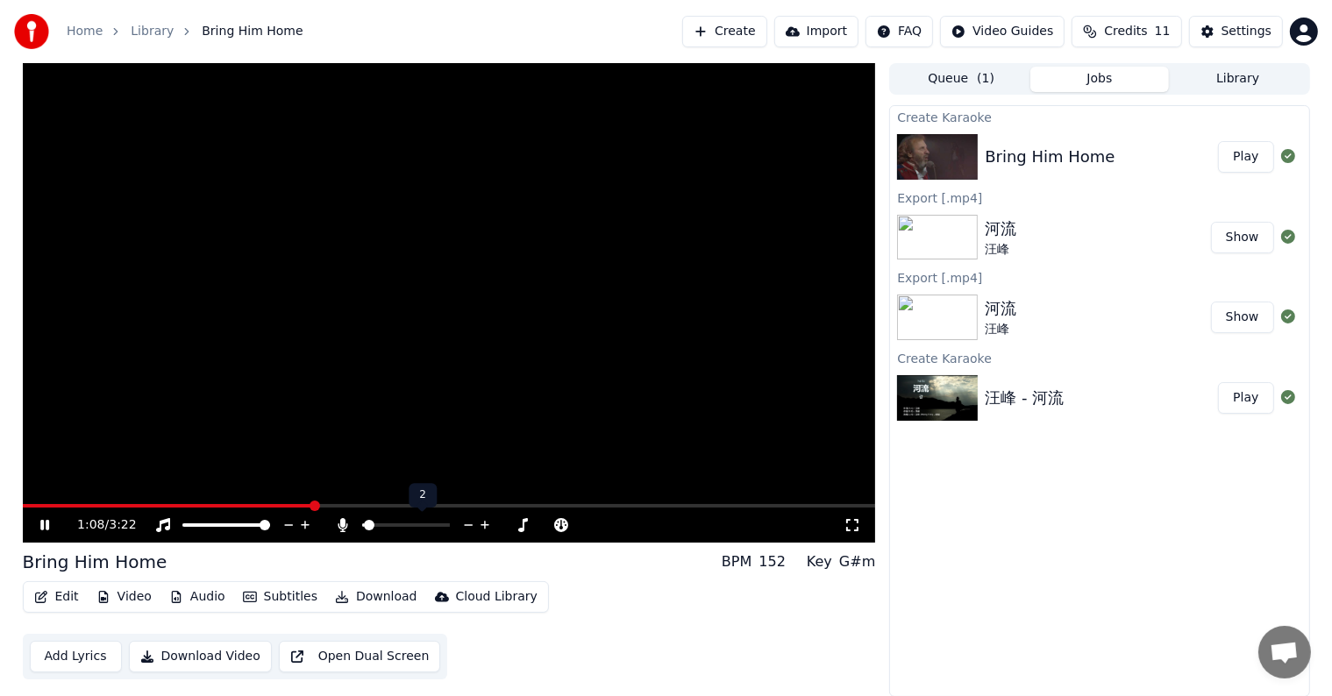
click at [364, 524] on span at bounding box center [363, 526] width 2 height 4
click at [482, 523] on icon at bounding box center [485, 526] width 17 height 18
click at [464, 521] on icon at bounding box center [468, 526] width 17 height 18
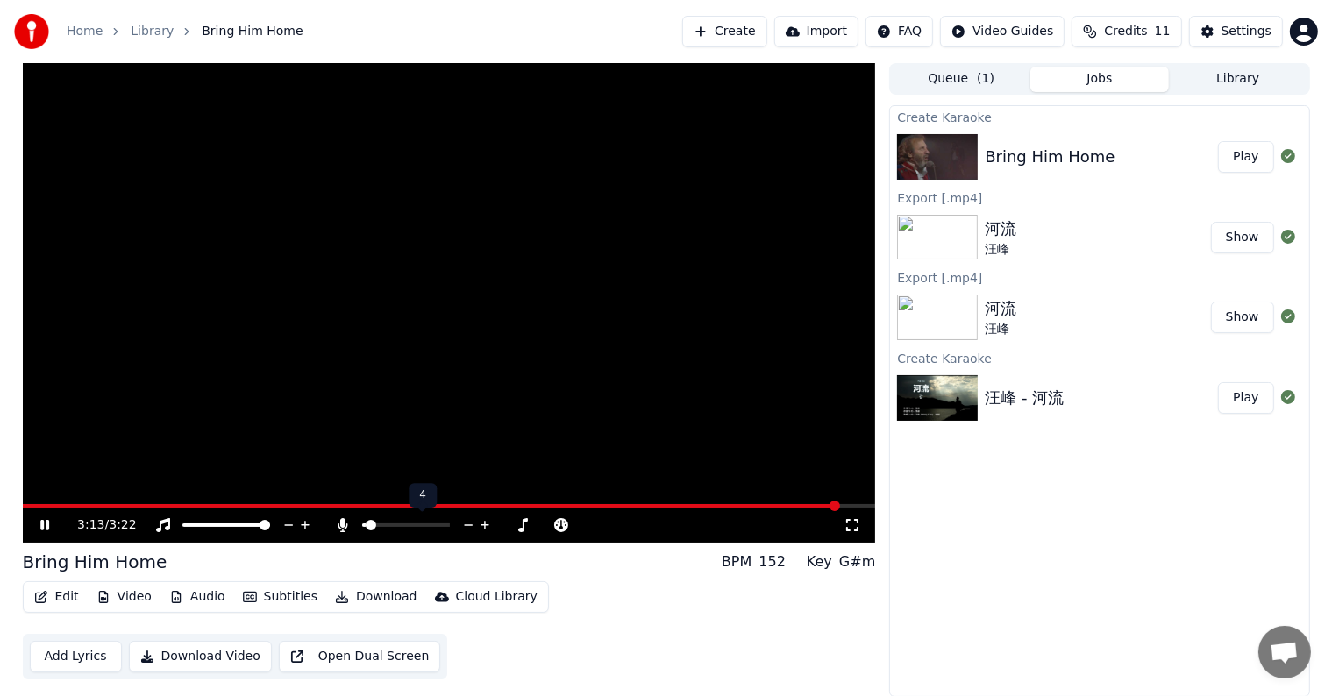
click at [464, 521] on icon at bounding box center [468, 526] width 17 height 18
click at [541, 525] on icon at bounding box center [545, 525] width 9 height 2
click at [561, 525] on icon at bounding box center [562, 525] width 9 height 9
click at [196, 653] on button "Download Video" at bounding box center [200, 657] width 143 height 32
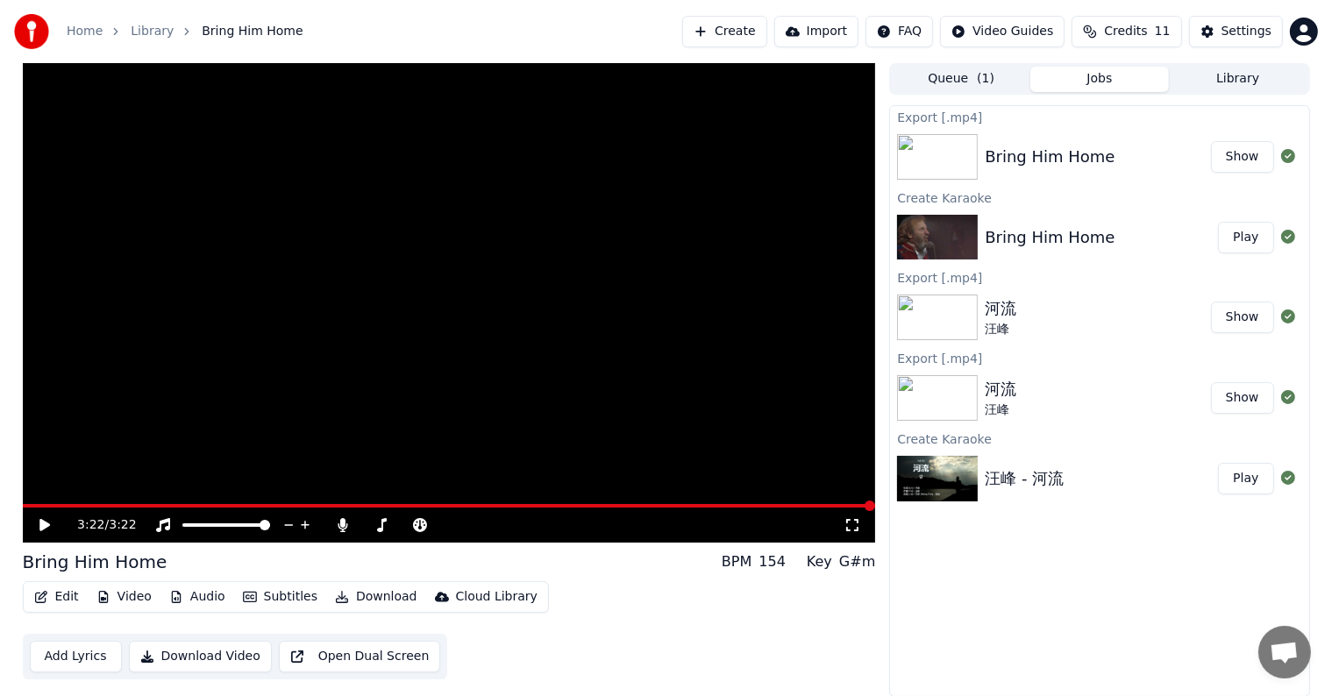
click at [1051, 143] on div "Bring Him Home Show" at bounding box center [1099, 157] width 418 height 60
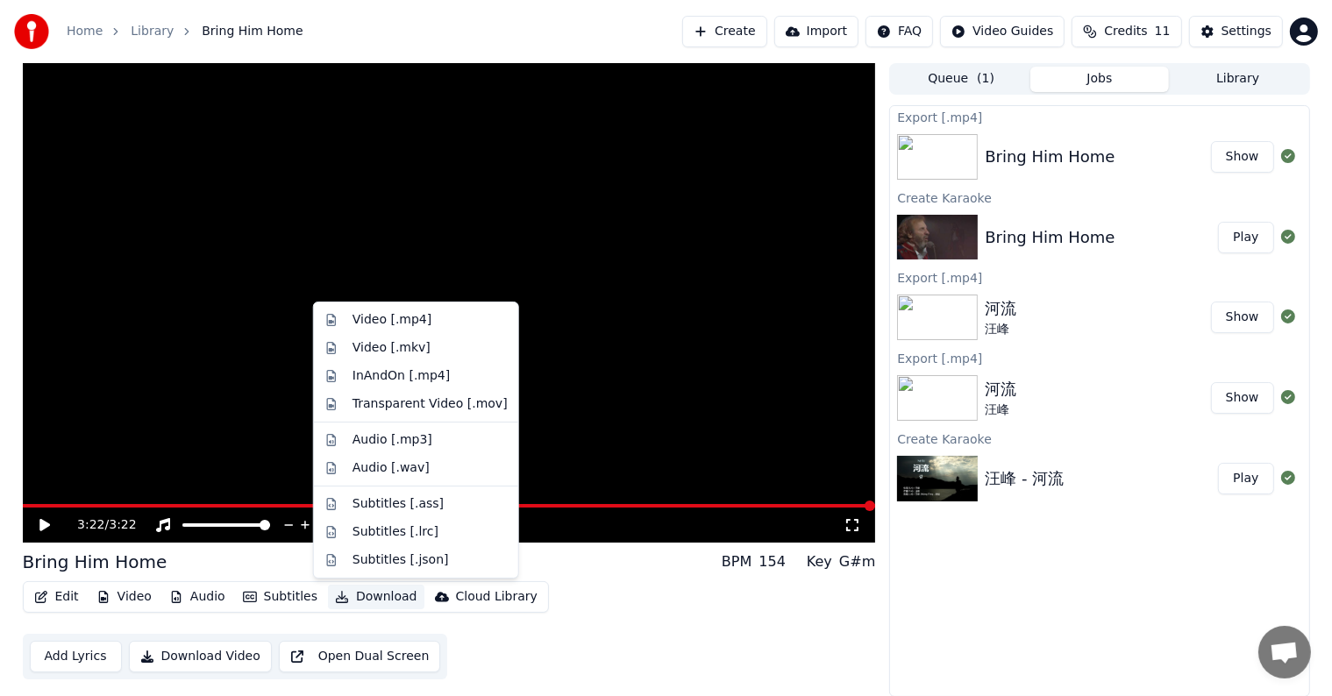
click at [335, 596] on icon "button" at bounding box center [342, 597] width 14 height 12
click at [375, 317] on div "Video [.mp4]" at bounding box center [392, 320] width 79 height 18
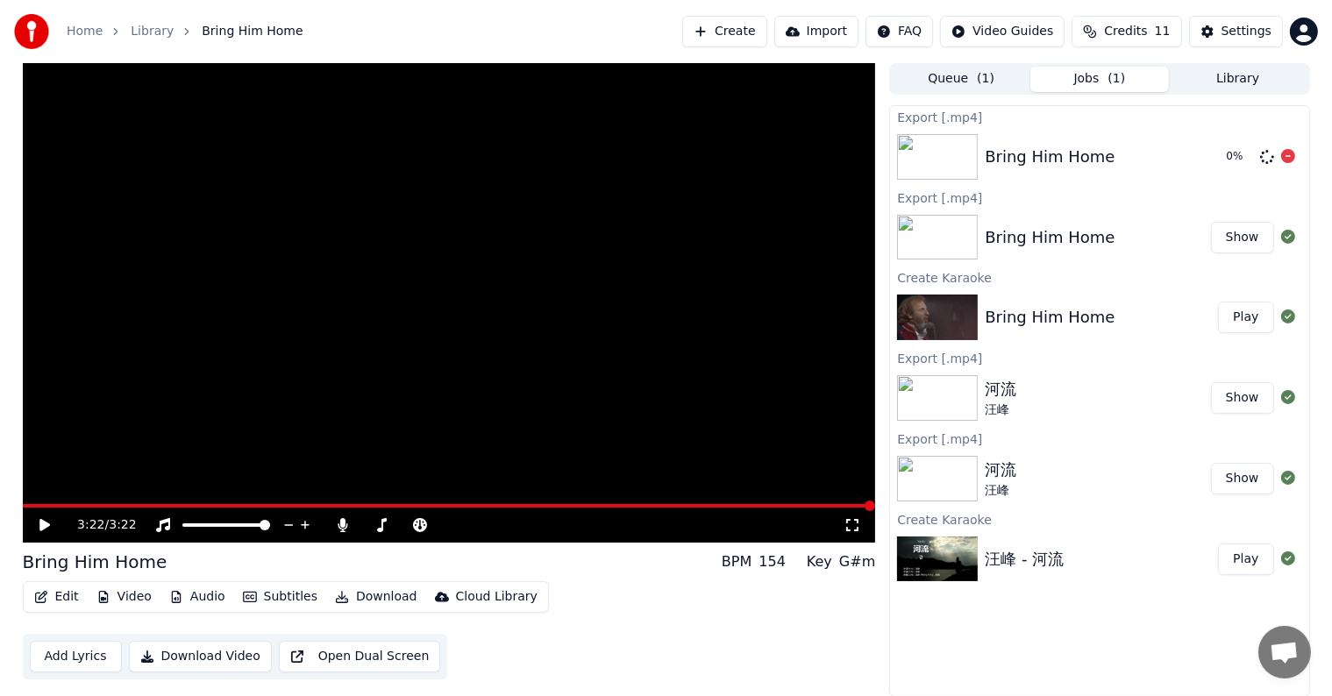
click at [944, 153] on img at bounding box center [937, 157] width 81 height 46
click at [1250, 153] on button "Show" at bounding box center [1242, 157] width 63 height 32
click at [923, 196] on div "Export [.mp4]" at bounding box center [1099, 197] width 418 height 21
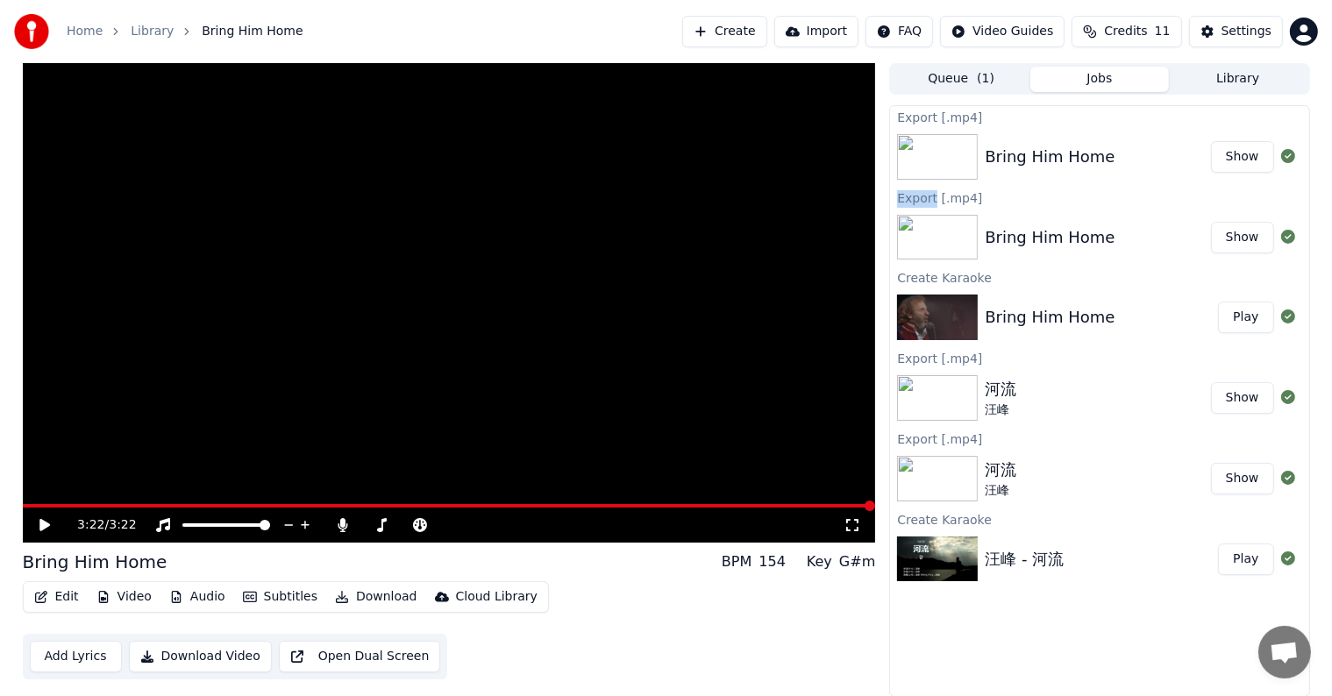
click at [923, 196] on div "Export [.mp4]" at bounding box center [1099, 197] width 418 height 21
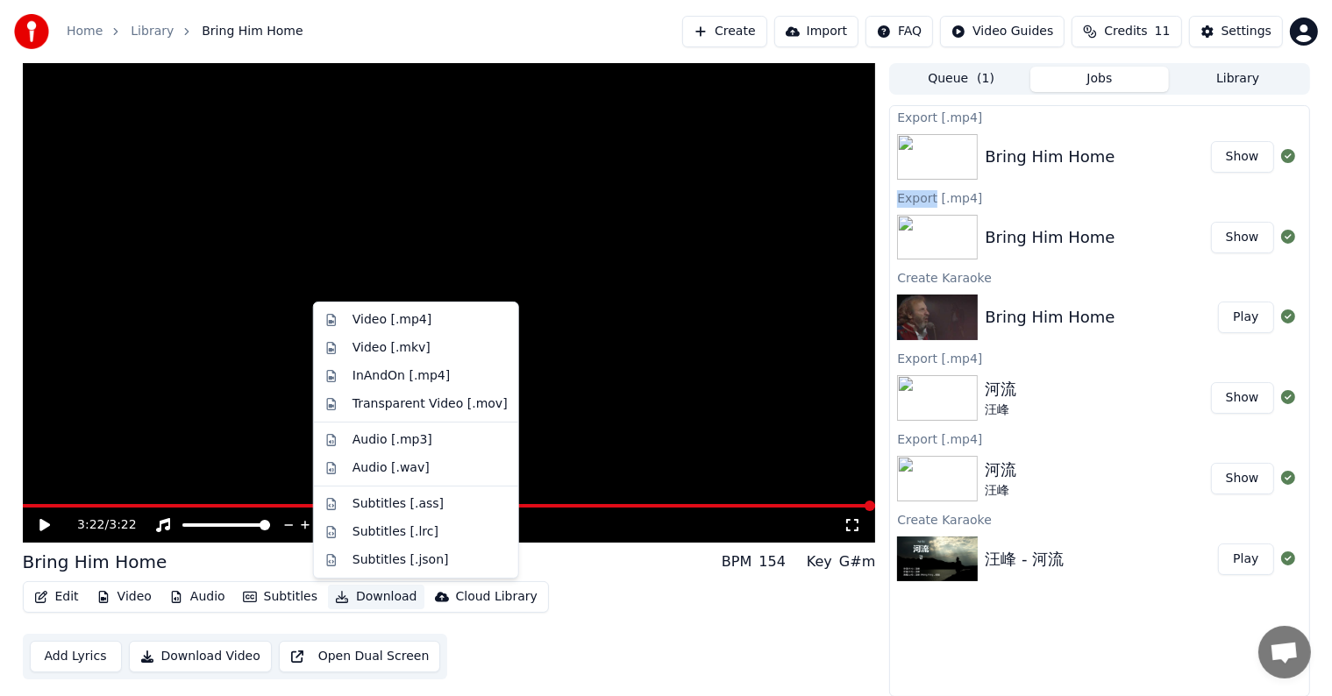
click at [361, 598] on button "Download" at bounding box center [376, 597] width 96 height 25
click at [382, 320] on div "Video [.mp4]" at bounding box center [392, 320] width 79 height 18
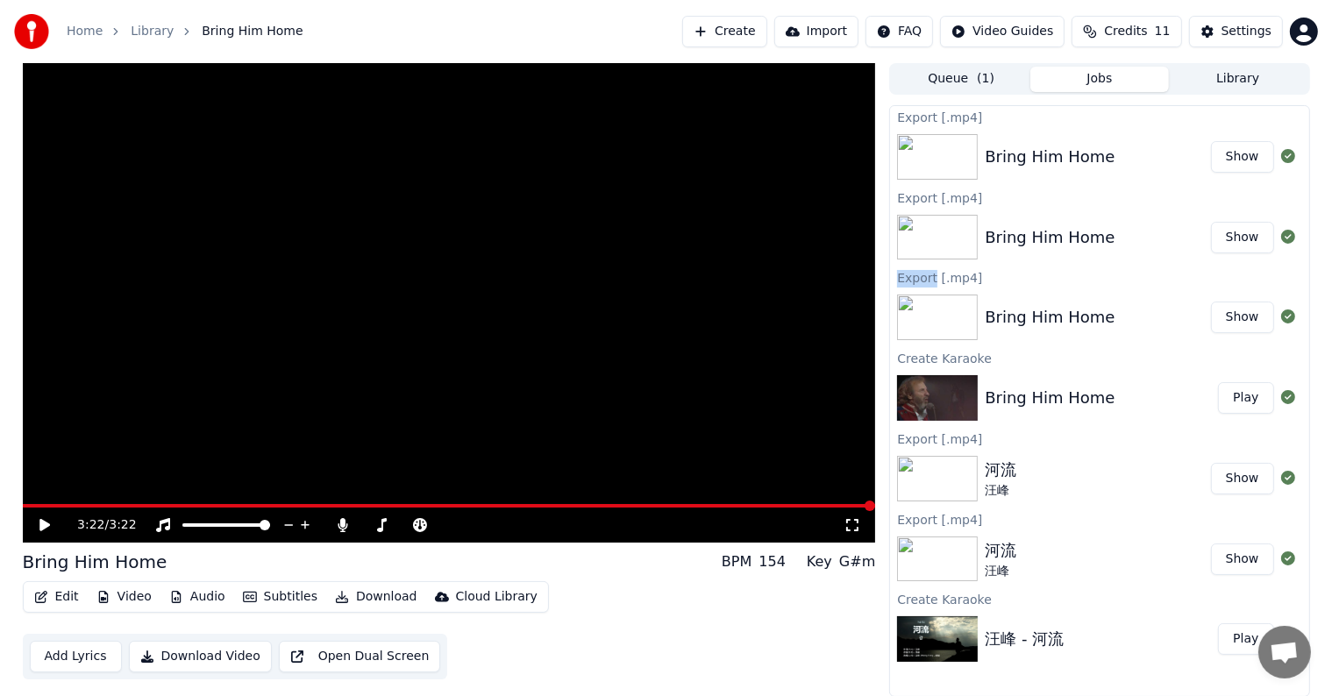
click at [1238, 155] on button "Show" at bounding box center [1242, 157] width 63 height 32
click at [762, 33] on button "Create" at bounding box center [724, 32] width 85 height 32
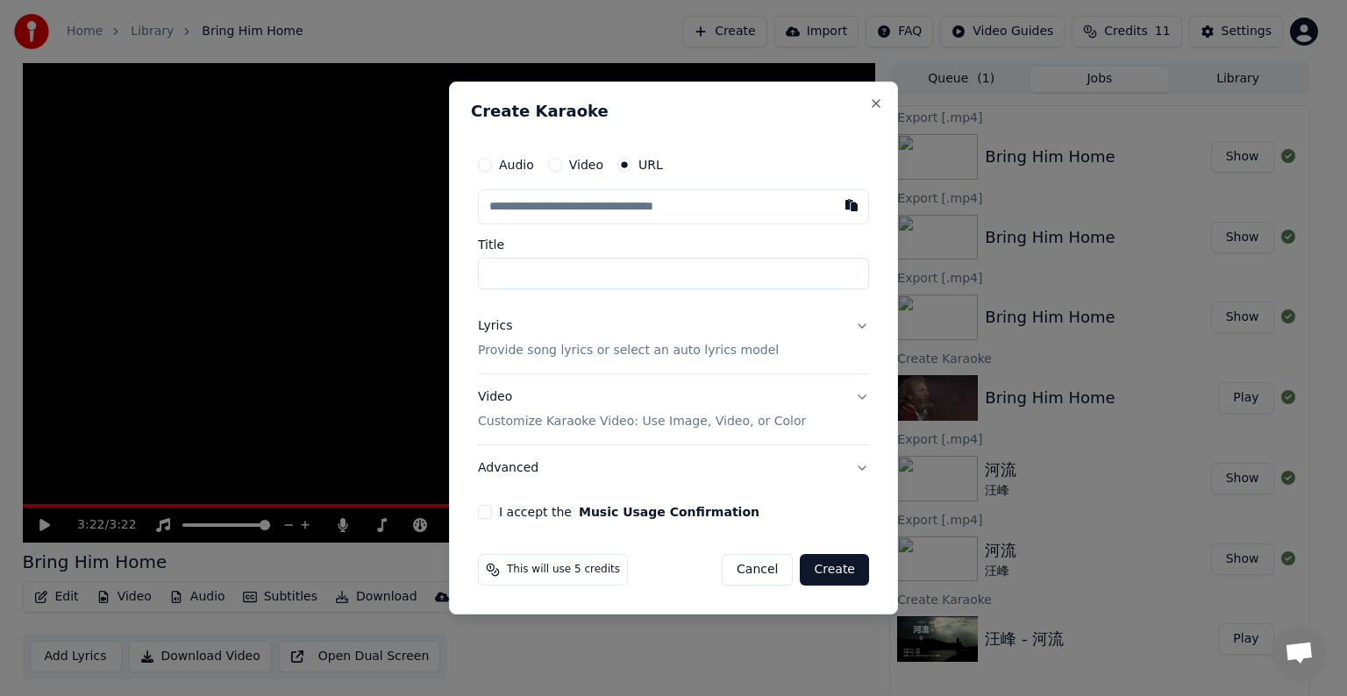
click at [641, 205] on input "text" at bounding box center [673, 206] width 391 height 35
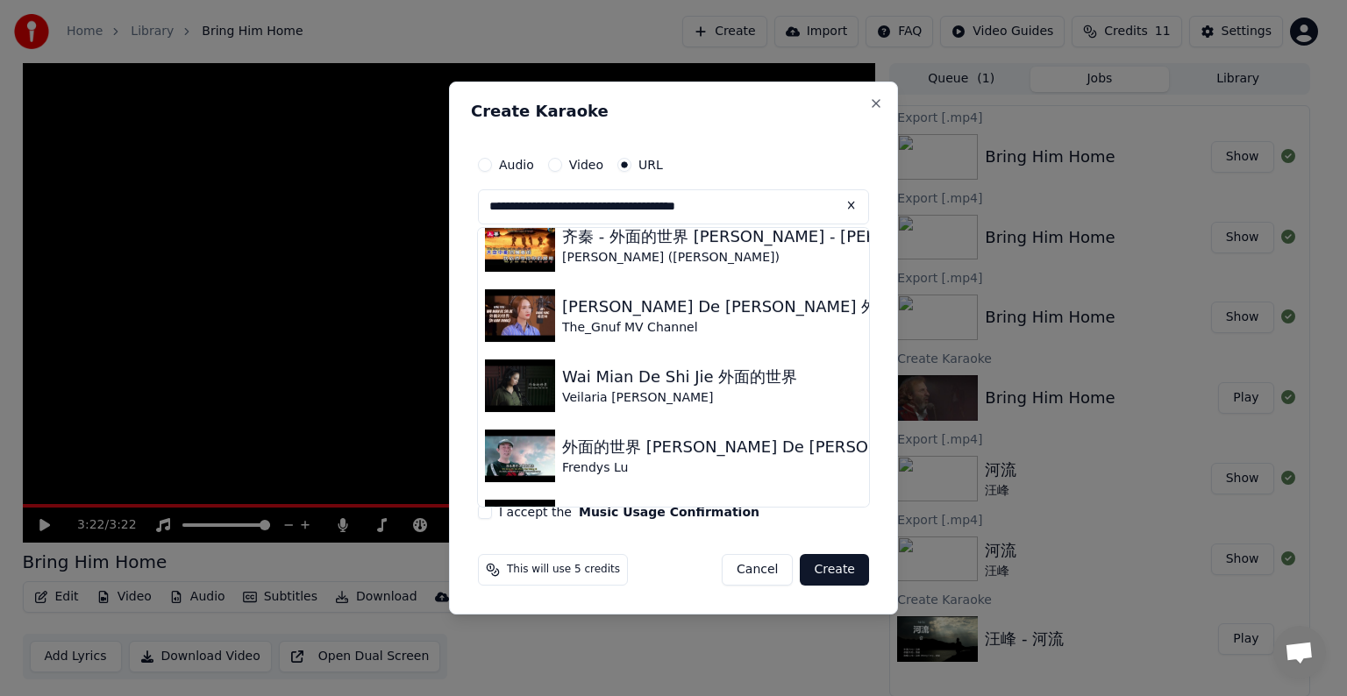
scroll to position [231, 0]
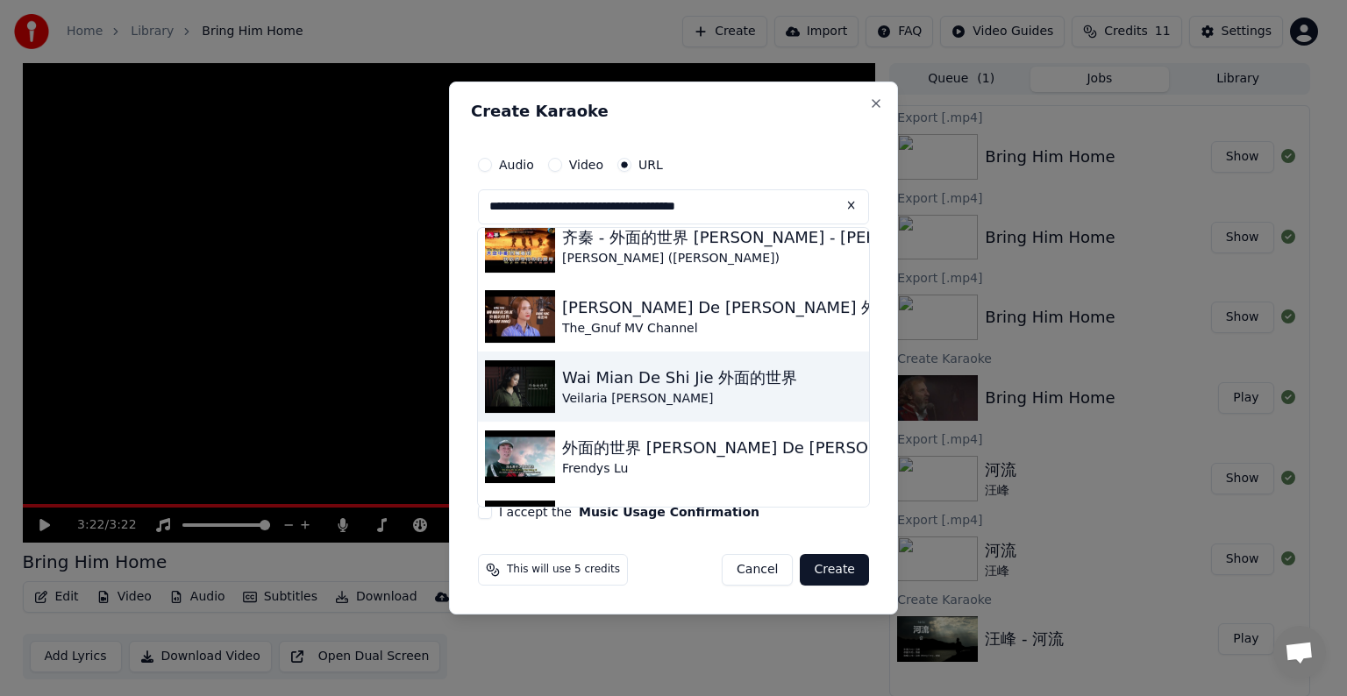
click at [526, 389] on img at bounding box center [520, 386] width 70 height 53
type input "**********"
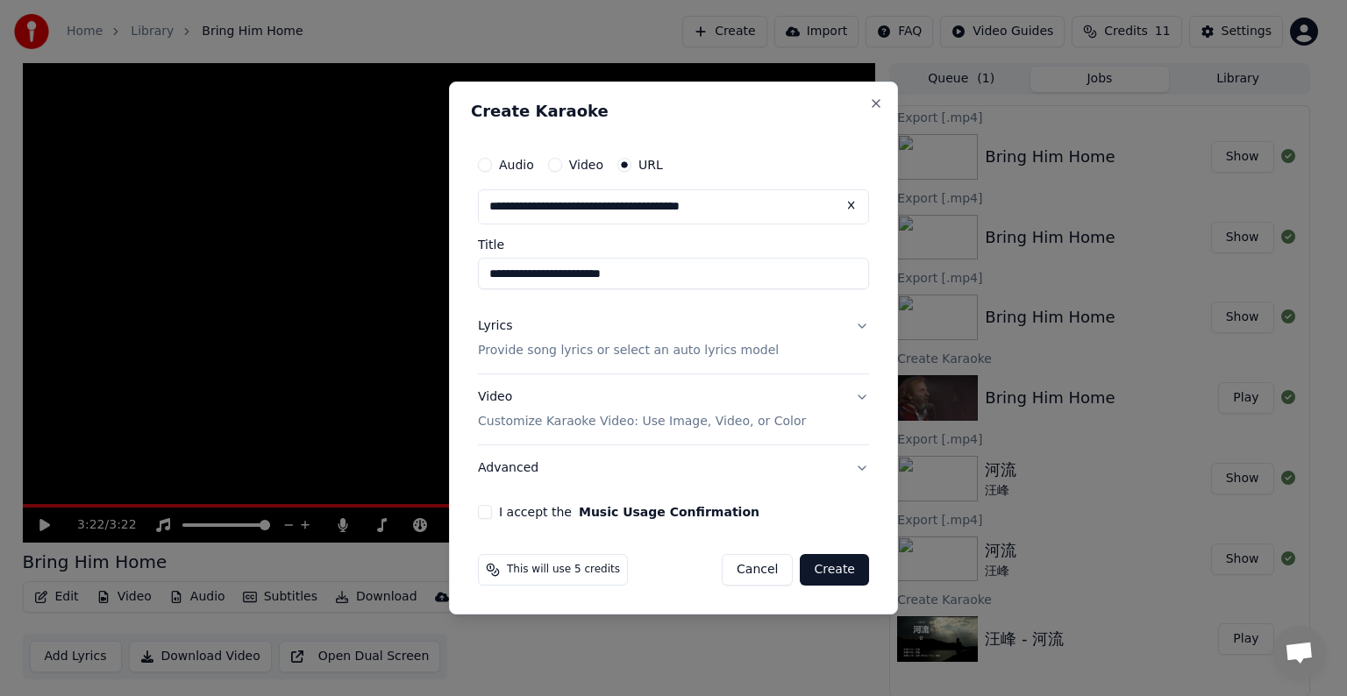
click at [526, 389] on div "Video Customize Karaoke Video: Use Image, Video, or Color" at bounding box center [642, 410] width 328 height 42
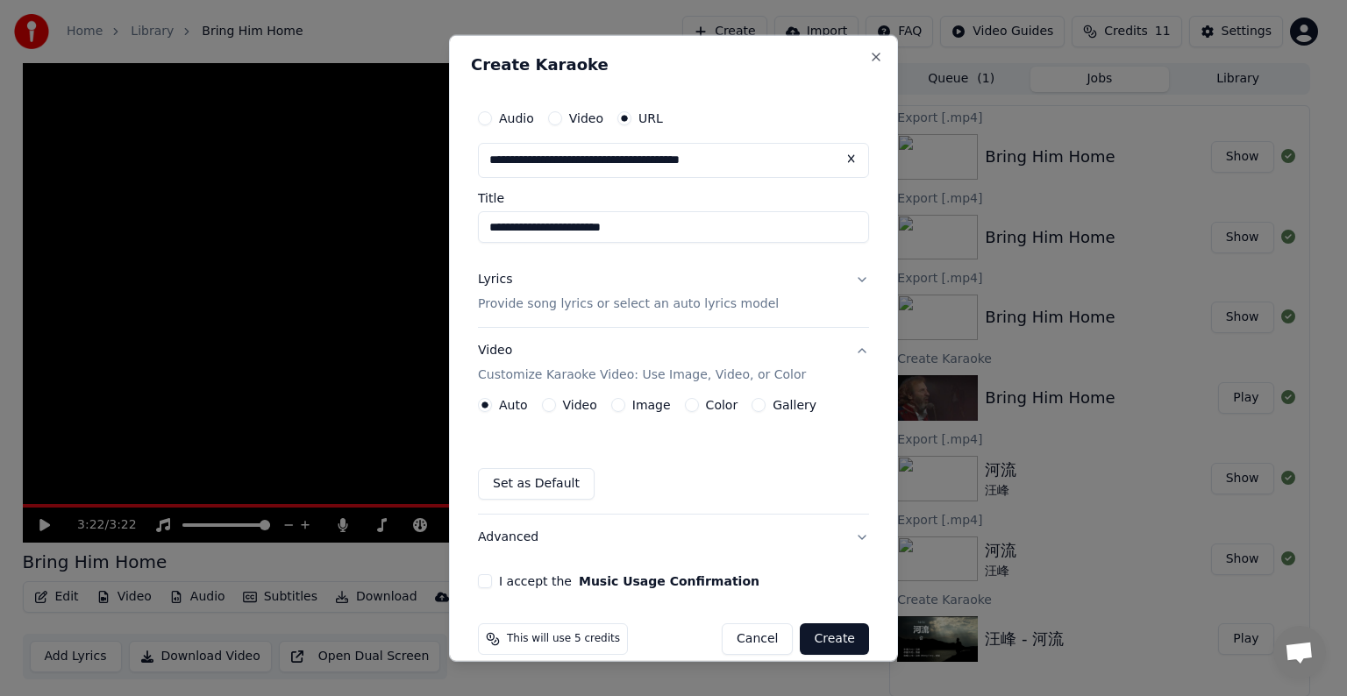
click at [813, 629] on button "Create" at bounding box center [834, 640] width 69 height 32
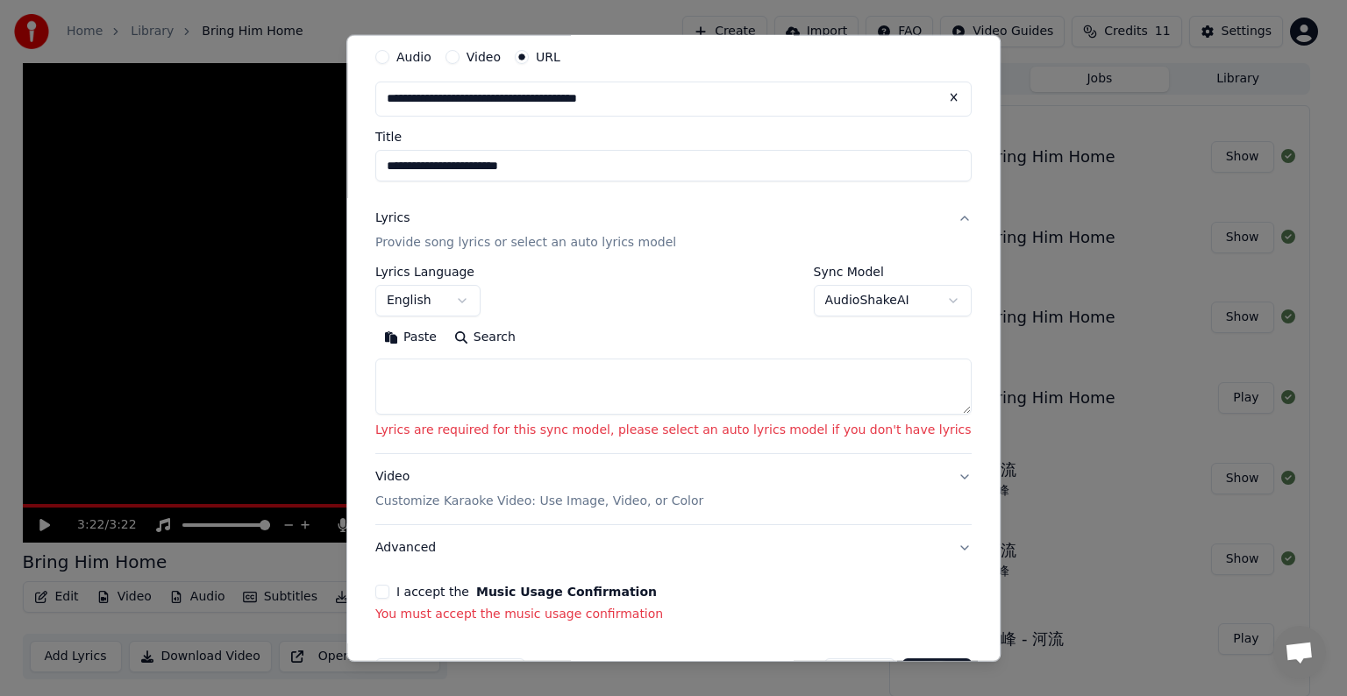
scroll to position [63, 0]
click at [389, 589] on button "I accept the Music Usage Confirmation" at bounding box center [382, 590] width 14 height 14
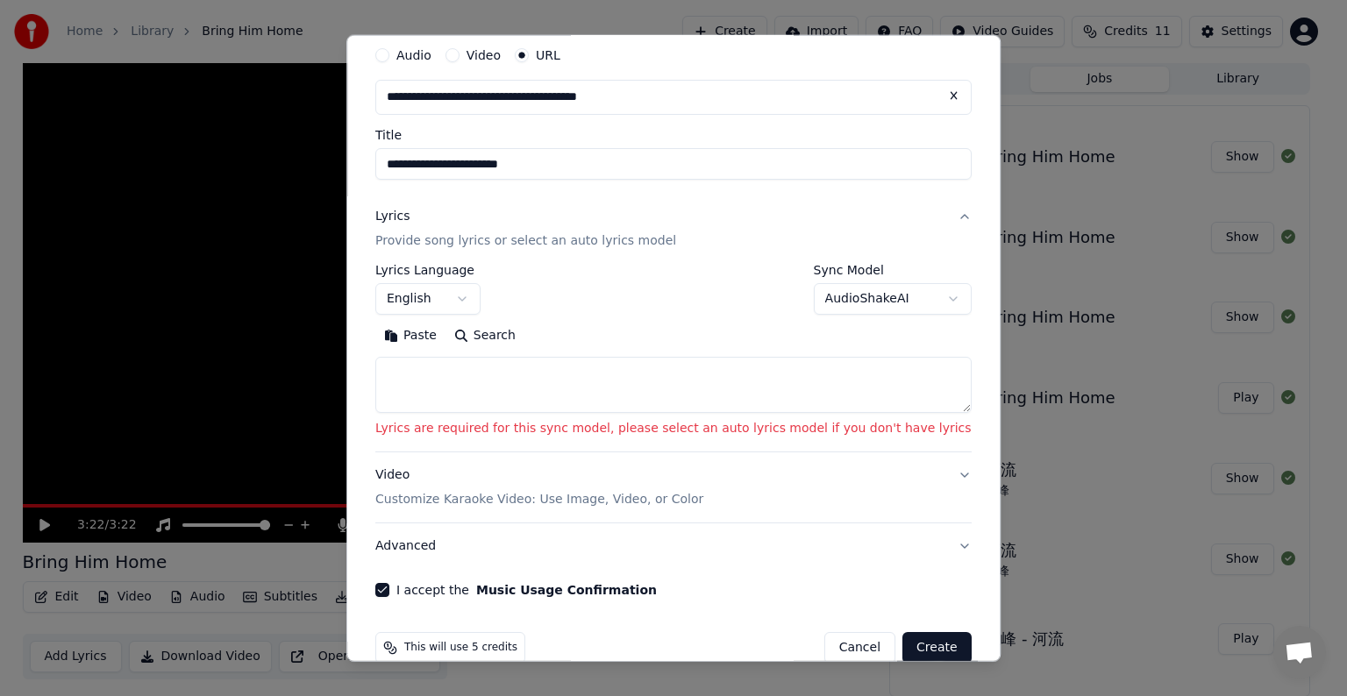
click at [902, 649] on button "Create" at bounding box center [936, 648] width 69 height 32
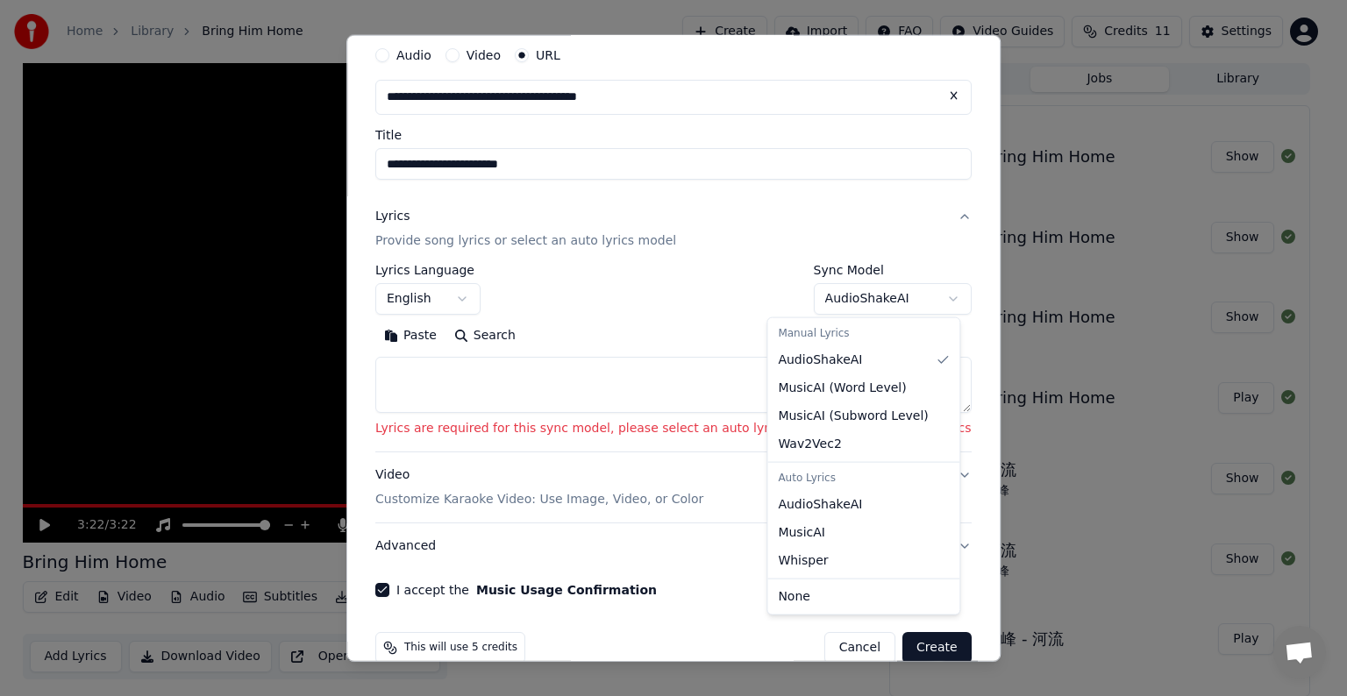
click at [909, 293] on body "**********" at bounding box center [666, 348] width 1332 height 696
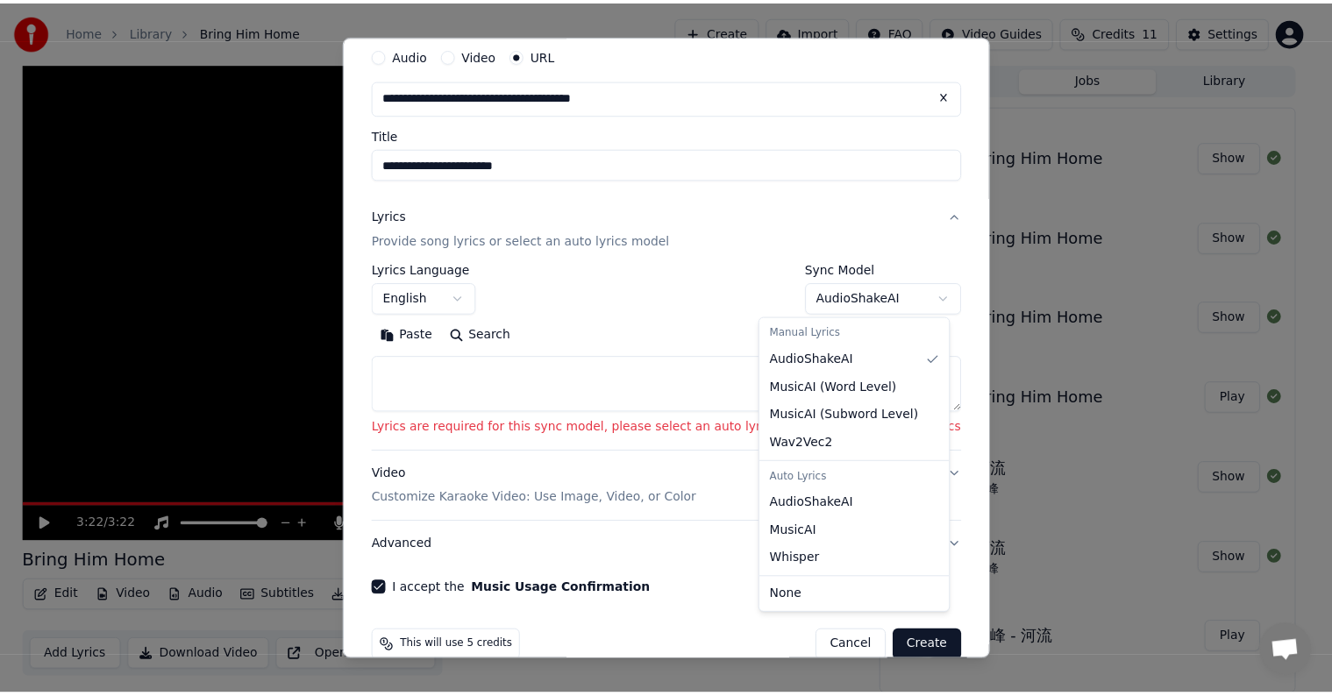
scroll to position [0, 0]
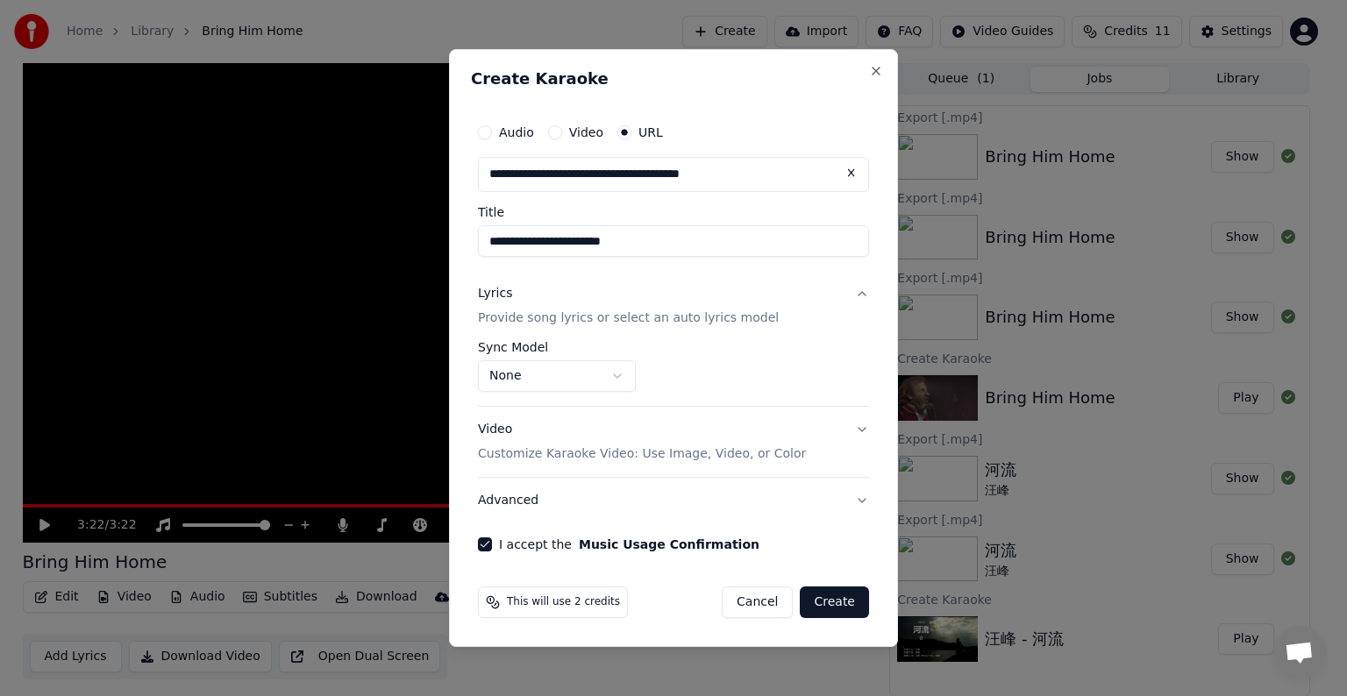
click at [835, 598] on button "Create" at bounding box center [834, 603] width 69 height 32
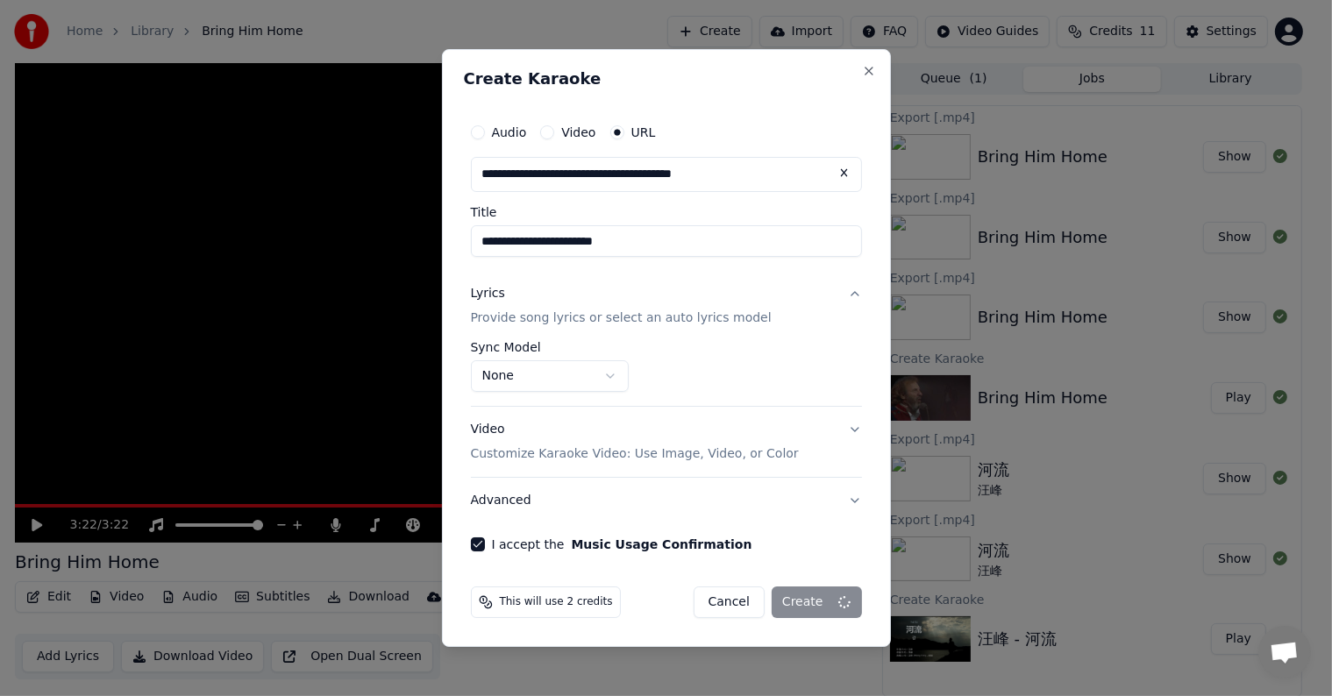
select select "**********"
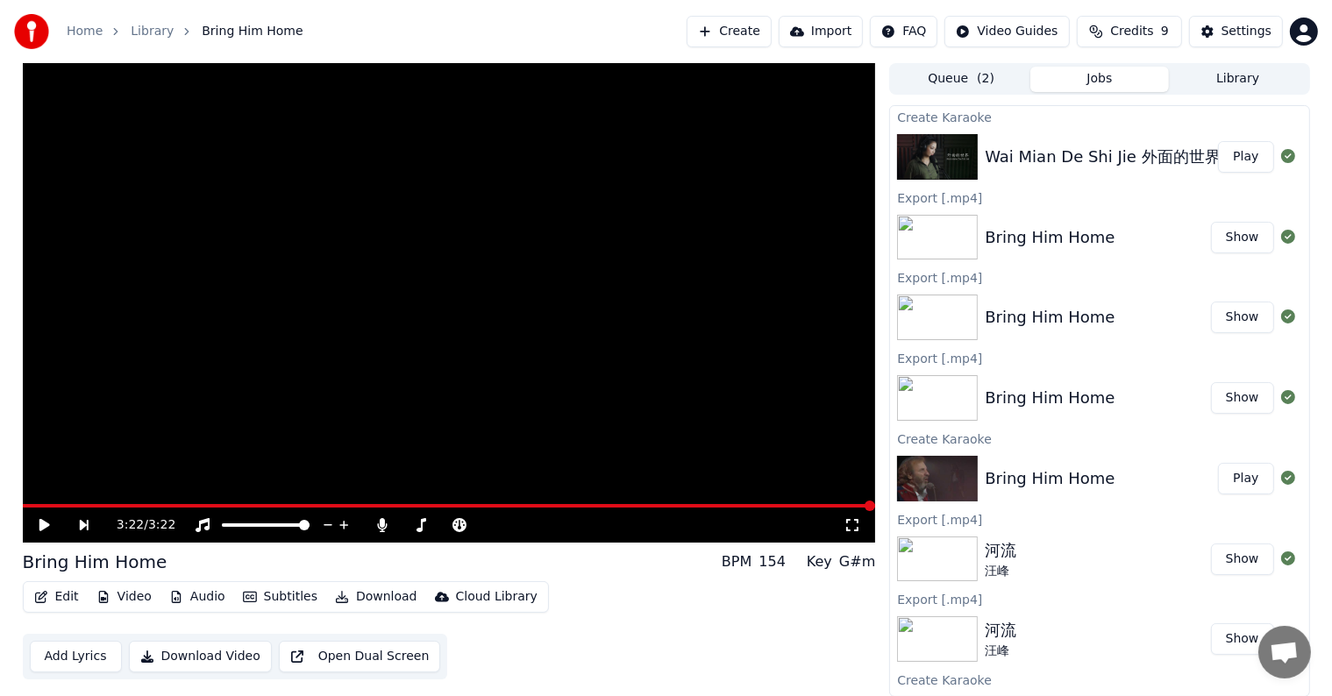
click at [1224, 158] on button "Play" at bounding box center [1245, 157] width 55 height 32
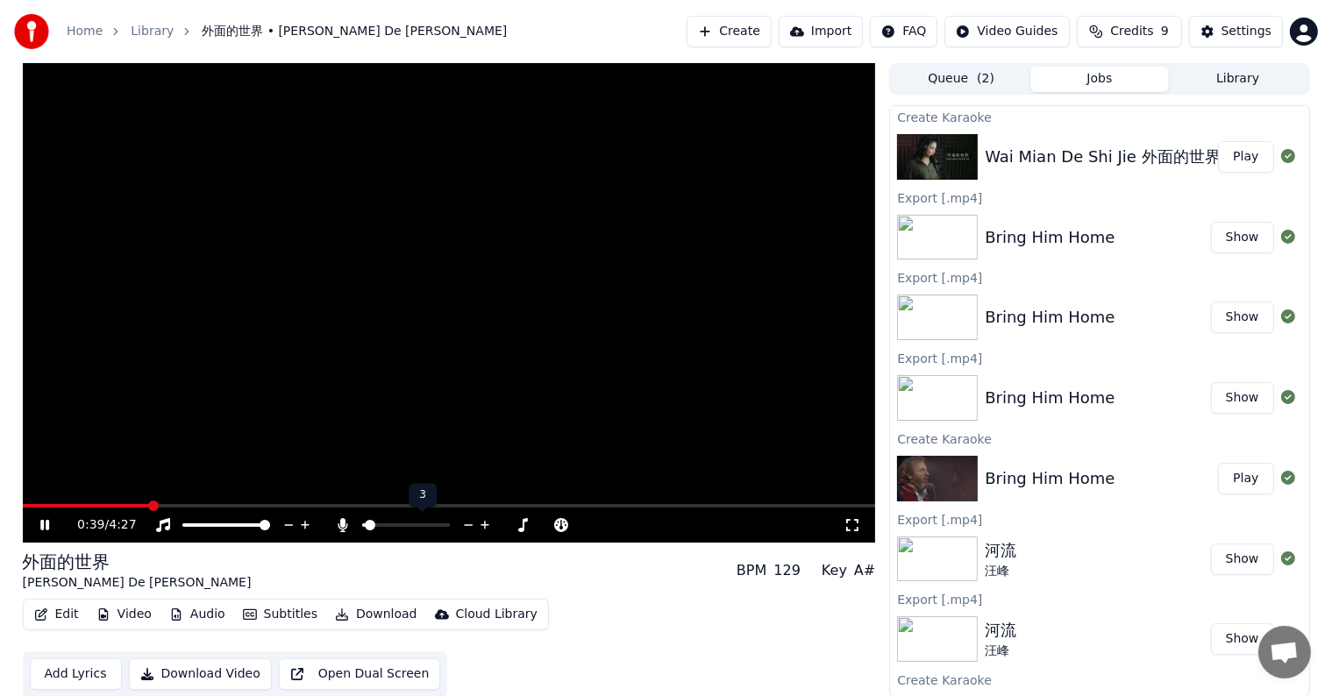
click at [485, 521] on icon at bounding box center [485, 526] width 17 height 18
click at [471, 522] on icon at bounding box center [468, 526] width 17 height 18
click at [467, 524] on icon at bounding box center [468, 526] width 17 height 18
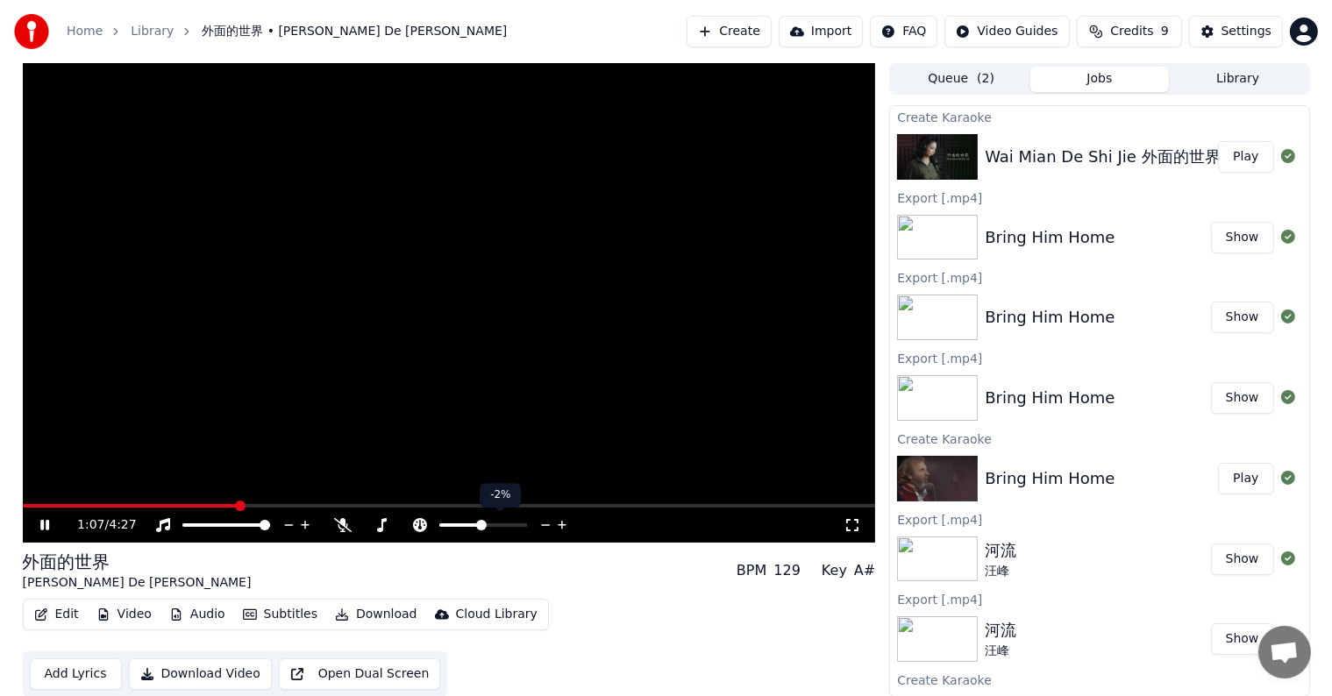
click at [544, 523] on icon at bounding box center [546, 526] width 17 height 18
click at [562, 522] on icon at bounding box center [562, 525] width 9 height 9
click at [417, 523] on div at bounding box center [422, 526] width 141 height 18
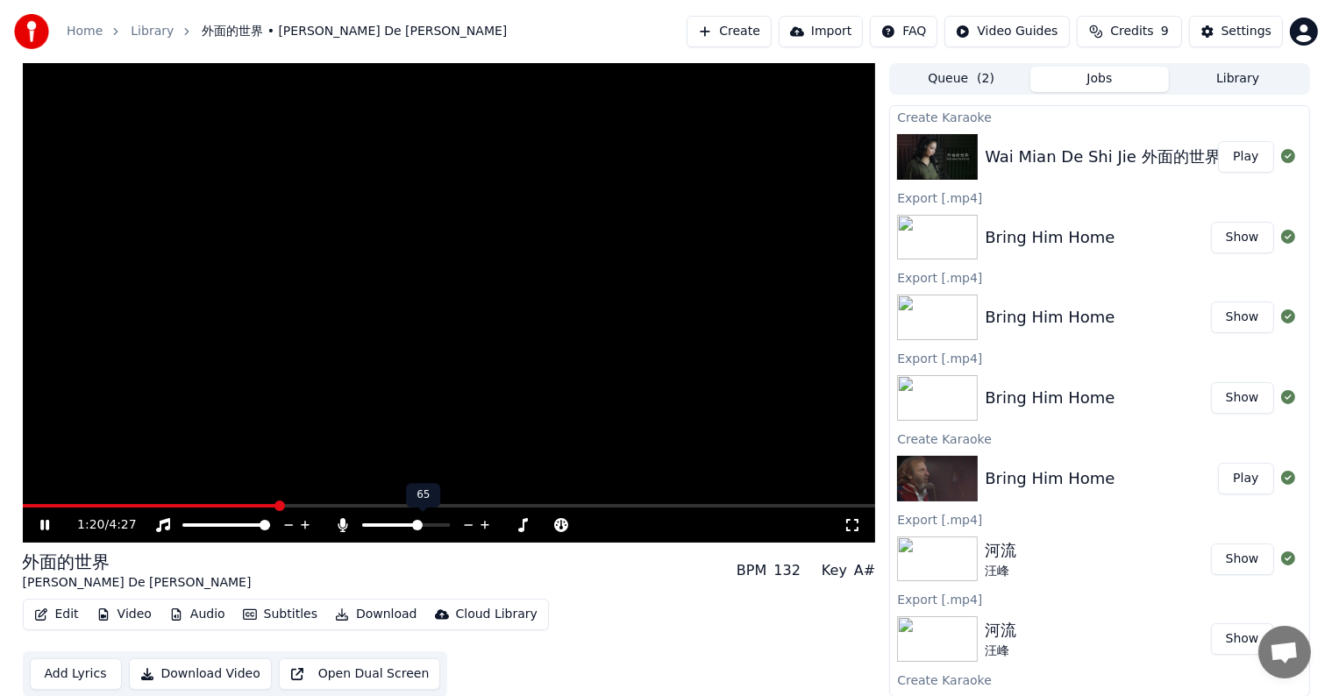
click at [419, 526] on span at bounding box center [406, 526] width 88 height 4
click at [508, 521] on icon at bounding box center [507, 526] width 17 height 18
click at [510, 521] on icon at bounding box center [507, 526] width 17 height 18
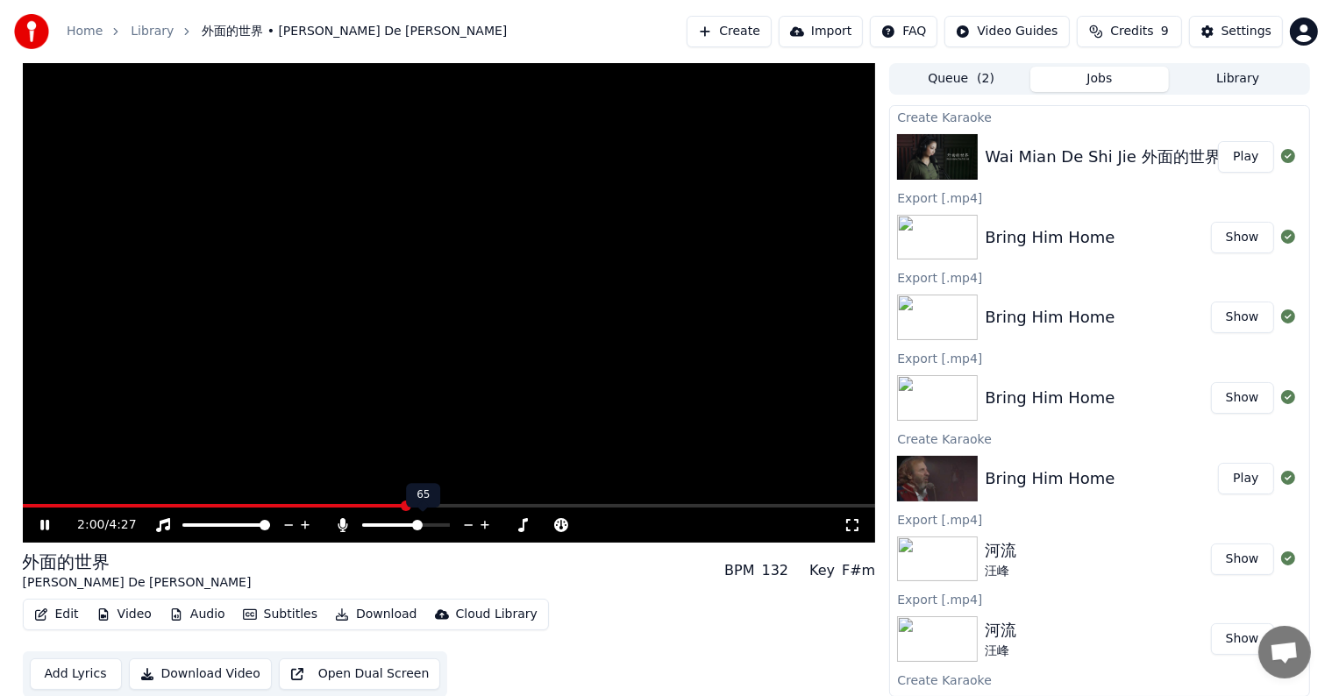
click at [488, 518] on icon at bounding box center [485, 526] width 17 height 18
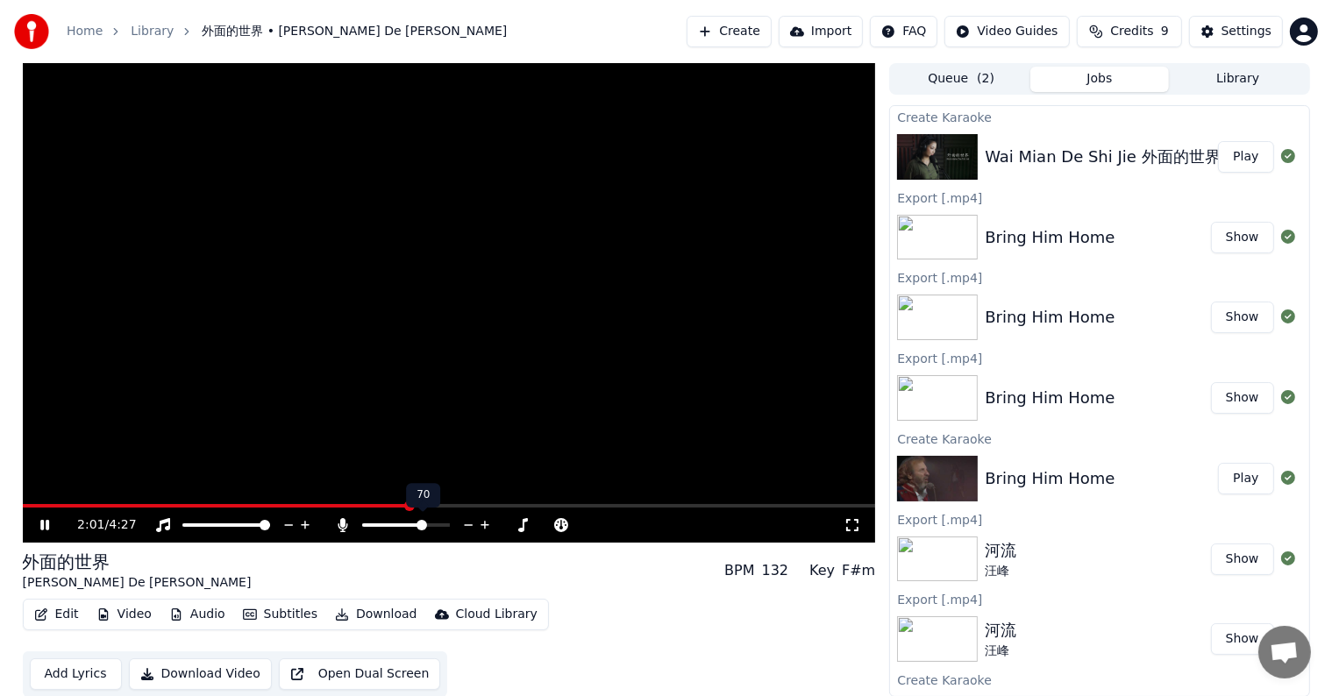
click at [488, 518] on icon at bounding box center [485, 526] width 17 height 18
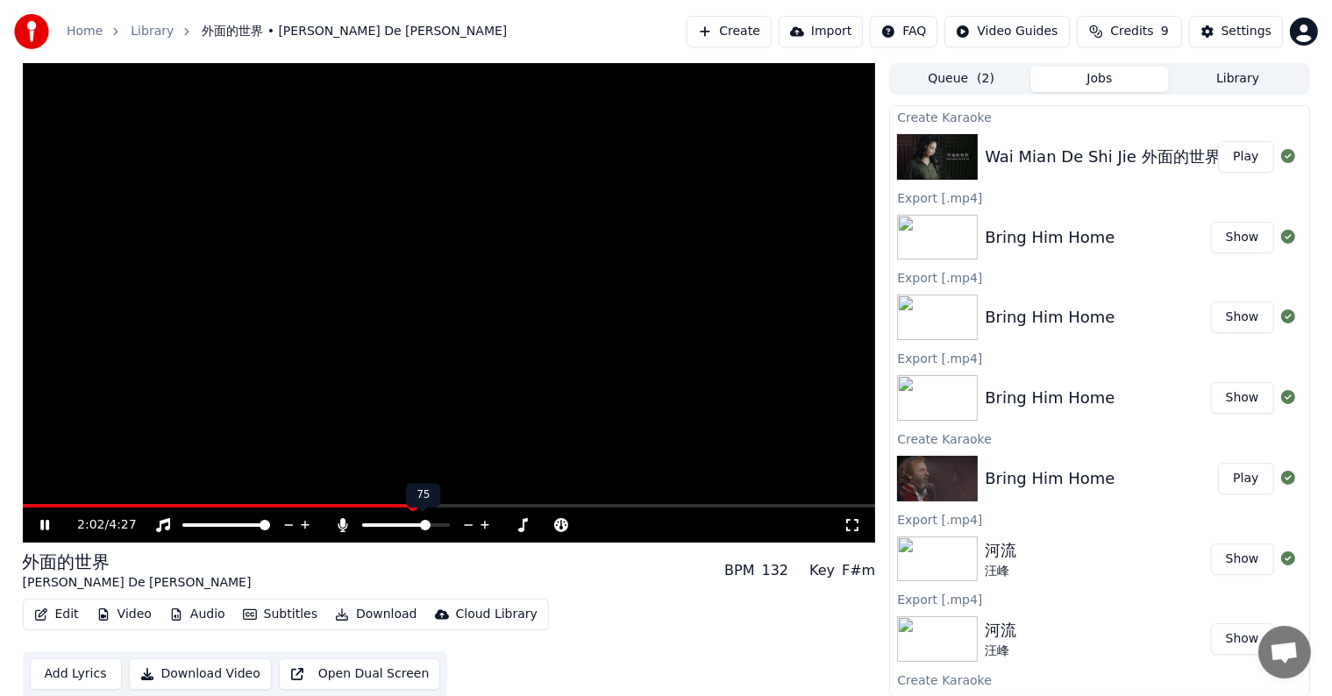
click at [488, 517] on icon at bounding box center [485, 526] width 17 height 18
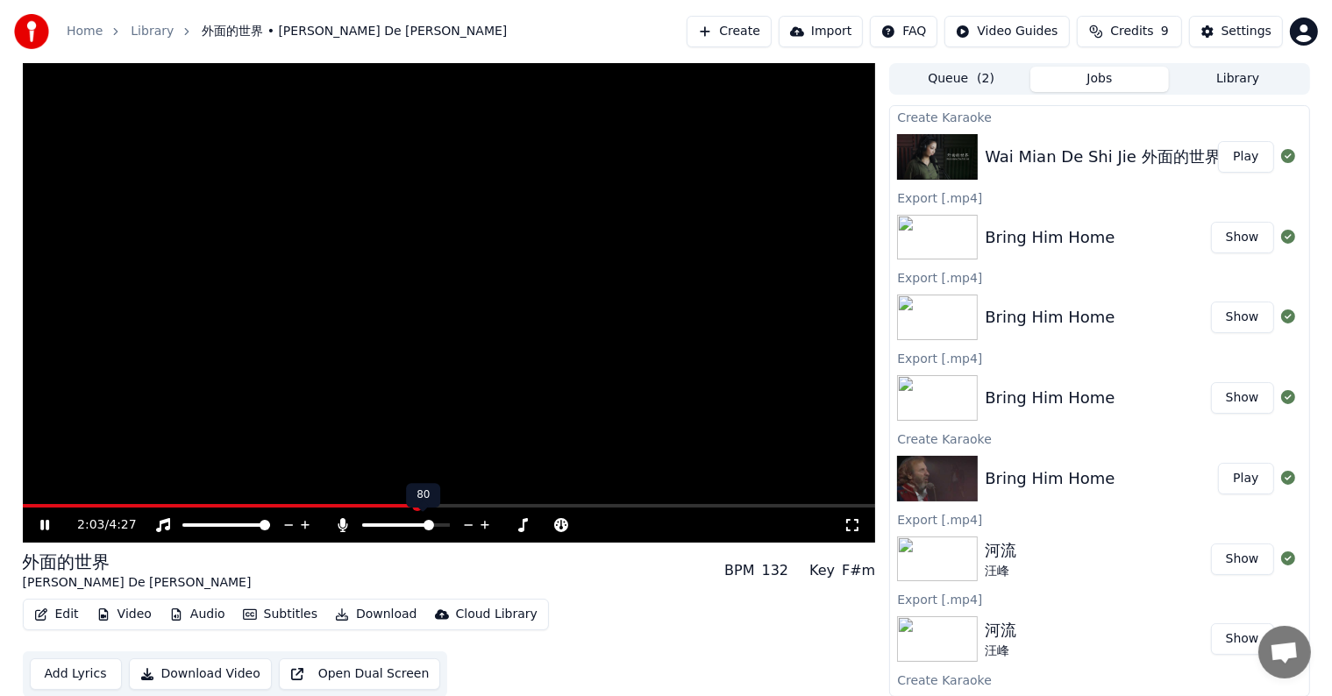
click at [488, 517] on icon at bounding box center [485, 526] width 17 height 18
click at [504, 524] on icon at bounding box center [507, 526] width 17 height 18
click at [505, 524] on icon at bounding box center [507, 526] width 17 height 18
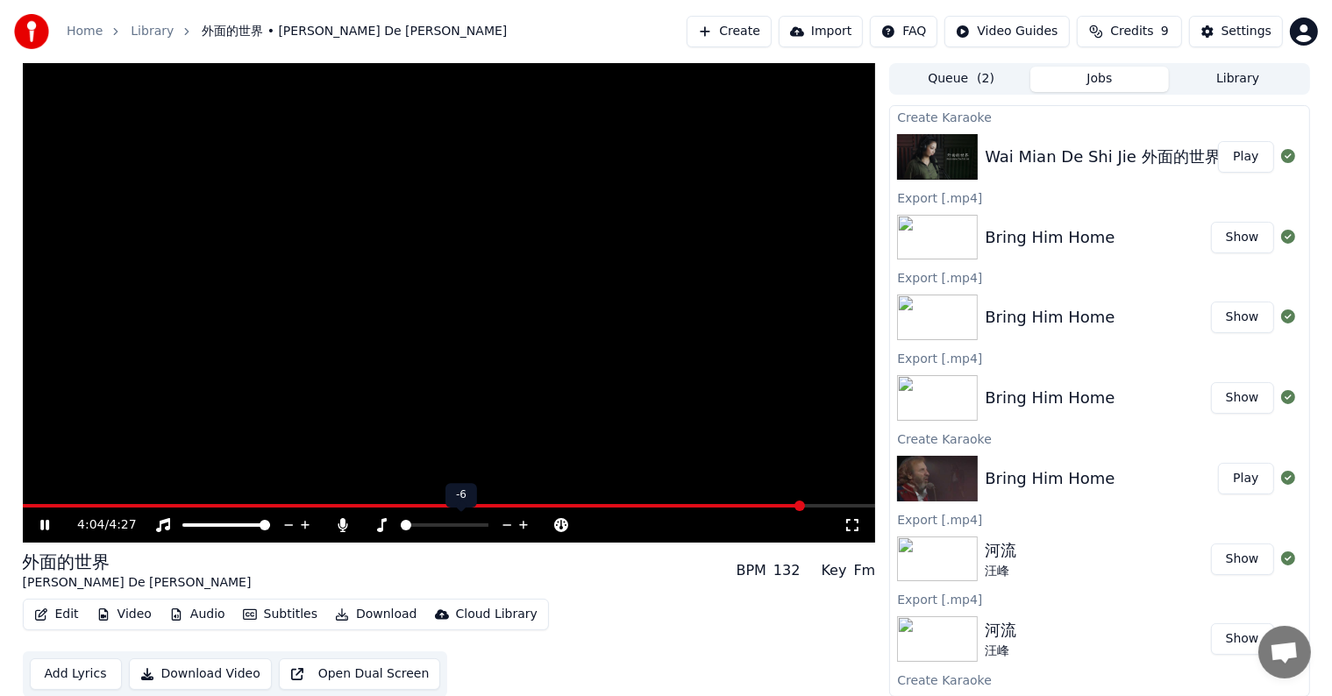
click at [505, 524] on icon at bounding box center [507, 526] width 17 height 18
click at [523, 522] on icon at bounding box center [523, 525] width 9 height 9
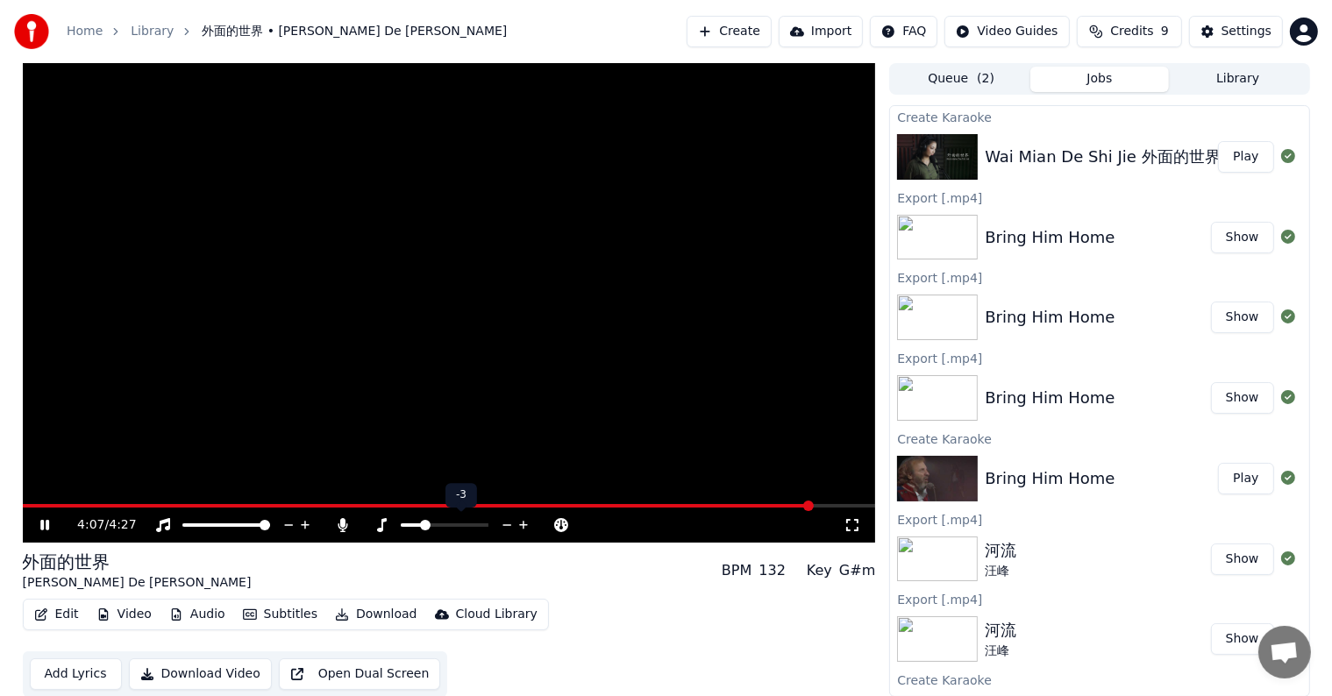
click at [523, 522] on icon at bounding box center [523, 525] width 9 height 9
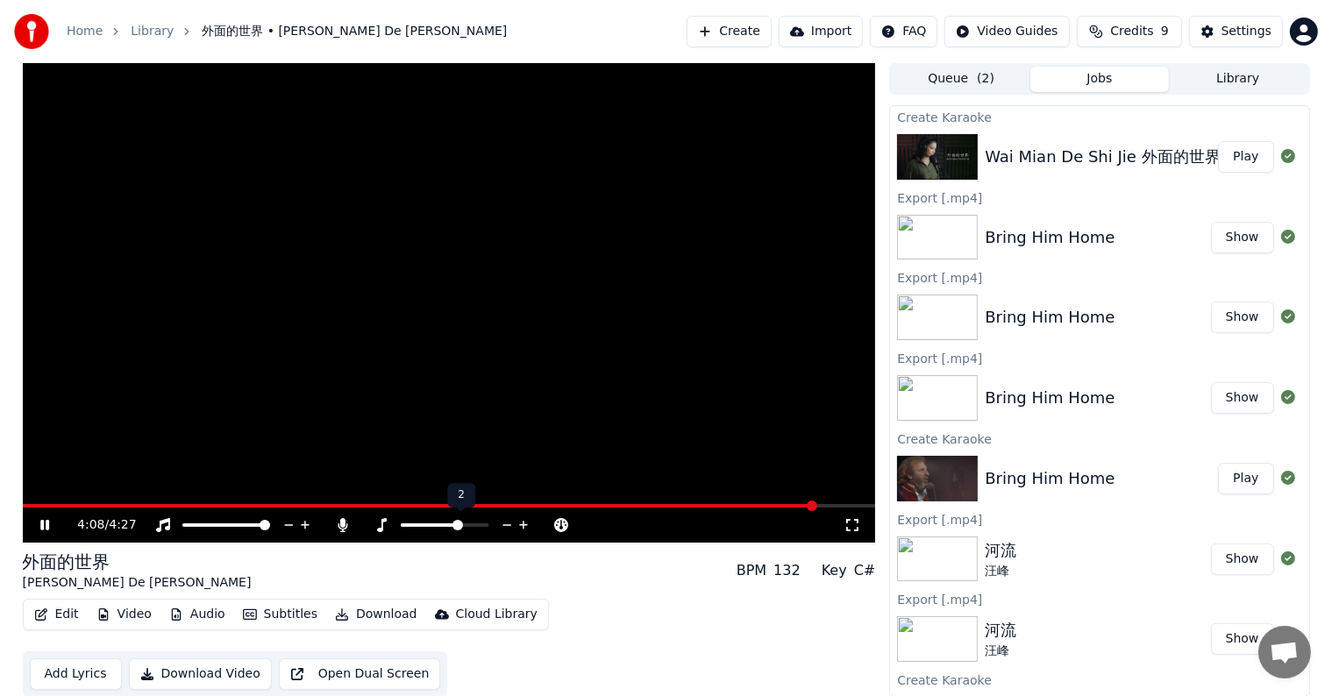
click at [523, 522] on icon at bounding box center [523, 525] width 9 height 9
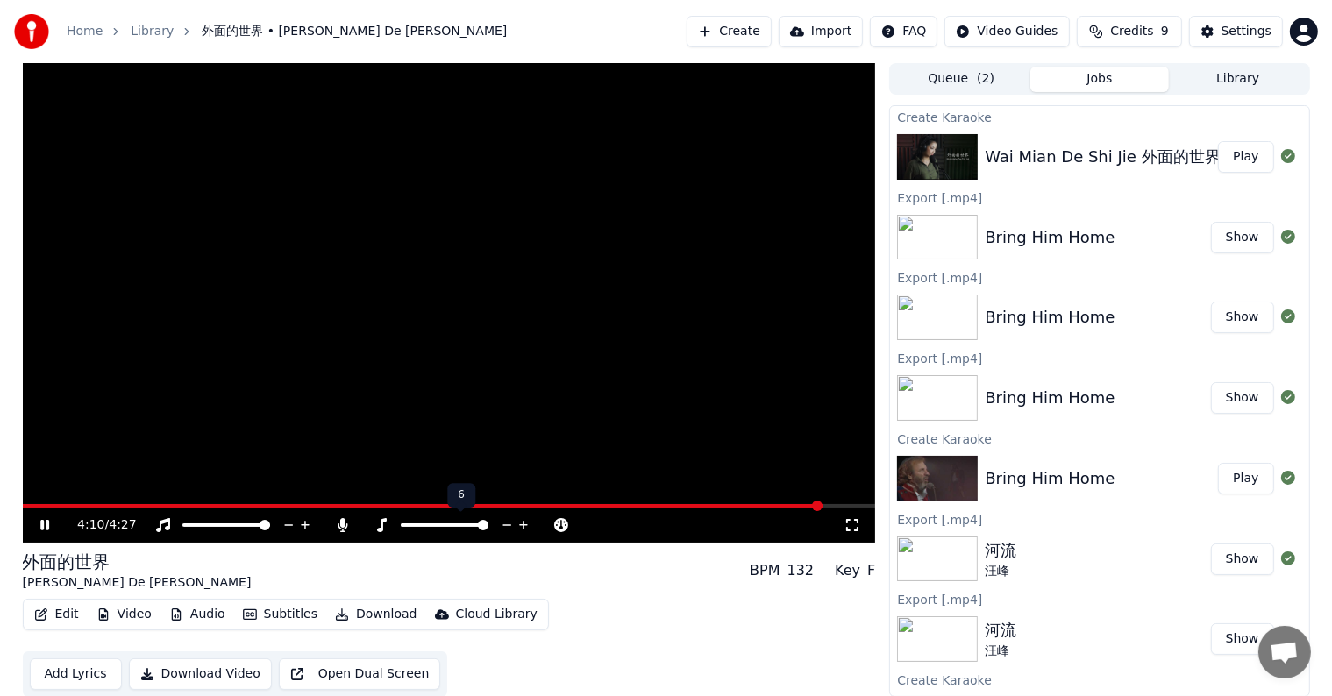
click at [523, 522] on icon at bounding box center [523, 525] width 9 height 9
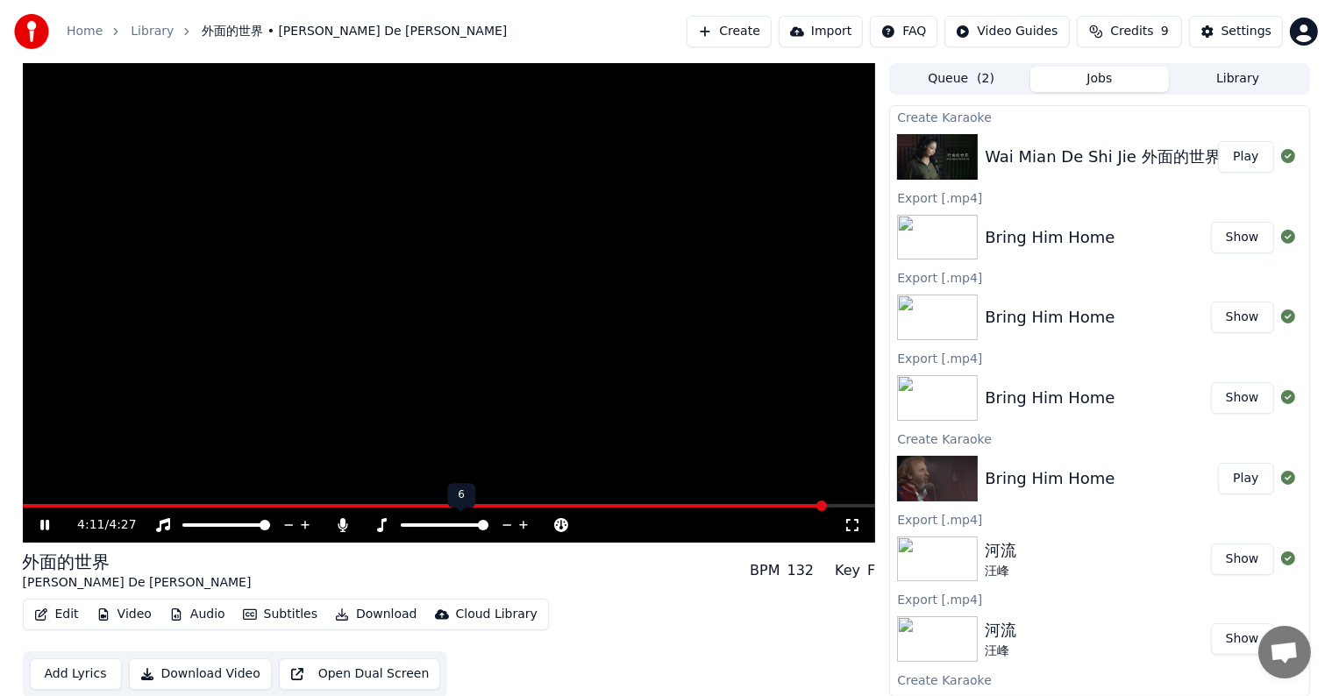
click at [523, 522] on icon at bounding box center [523, 525] width 9 height 9
click at [505, 523] on icon at bounding box center [507, 526] width 17 height 18
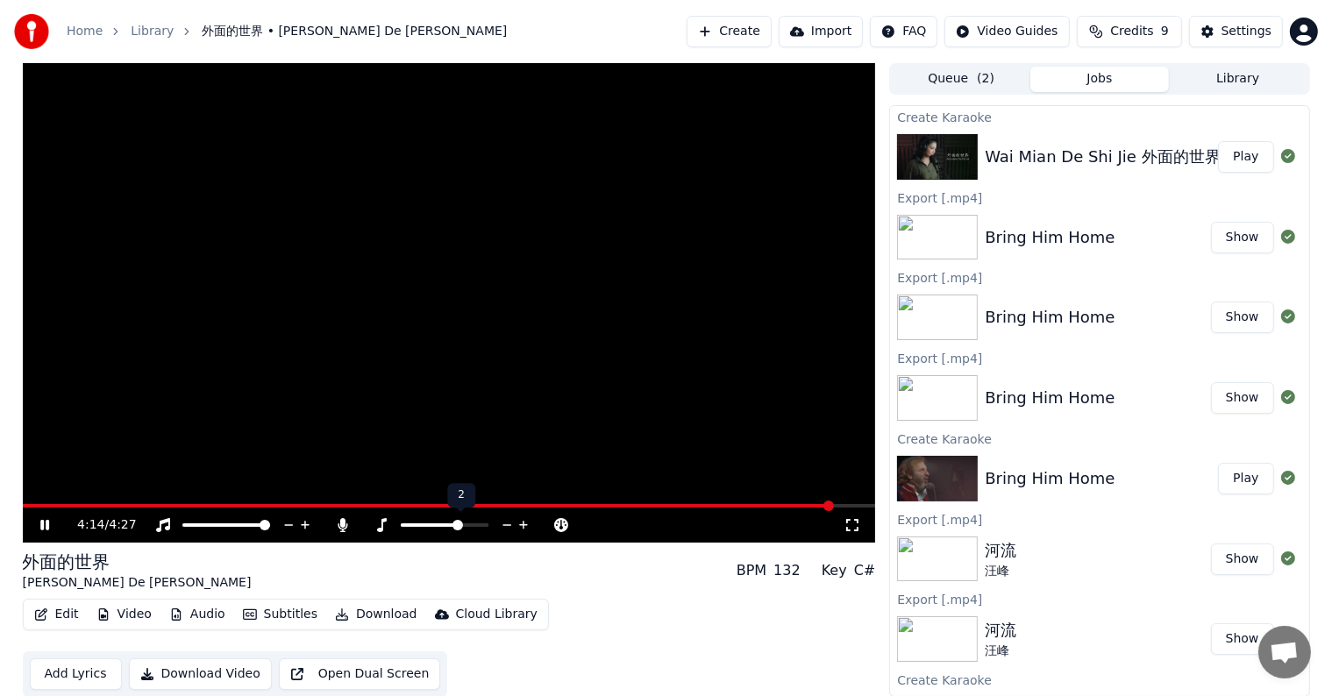
click at [505, 523] on icon at bounding box center [507, 526] width 17 height 18
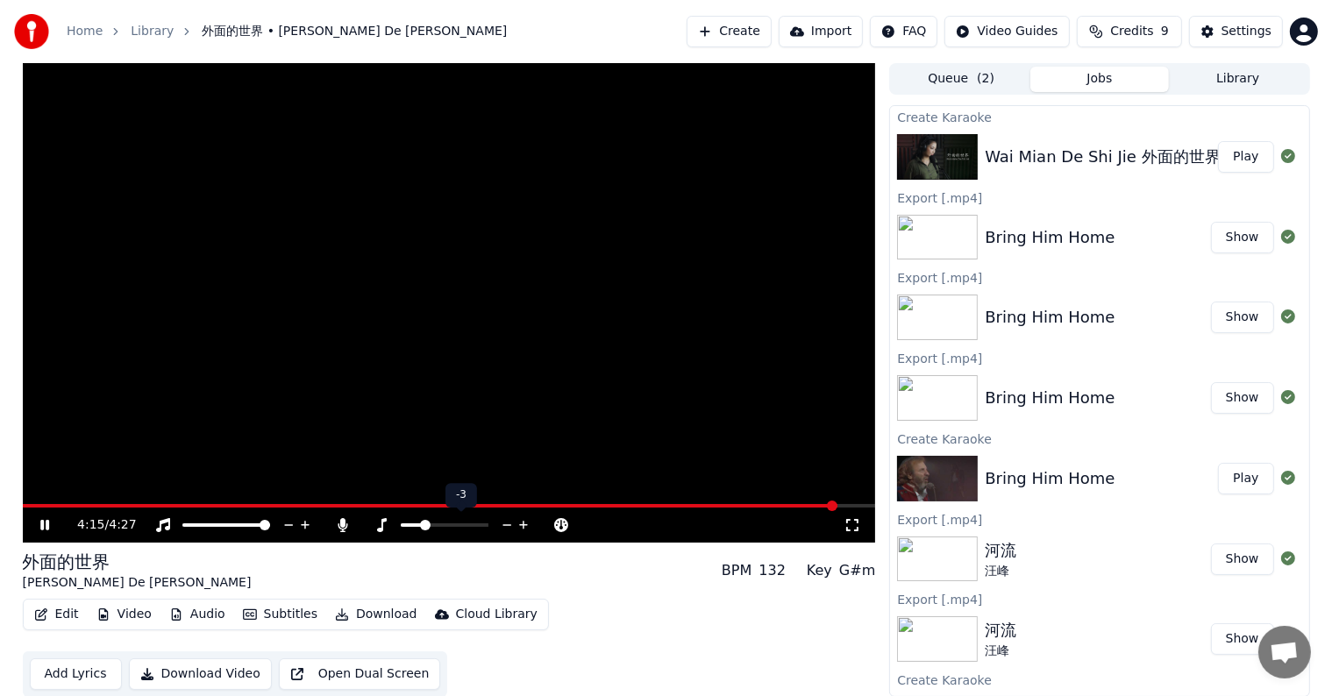
click at [505, 523] on icon at bounding box center [507, 526] width 17 height 18
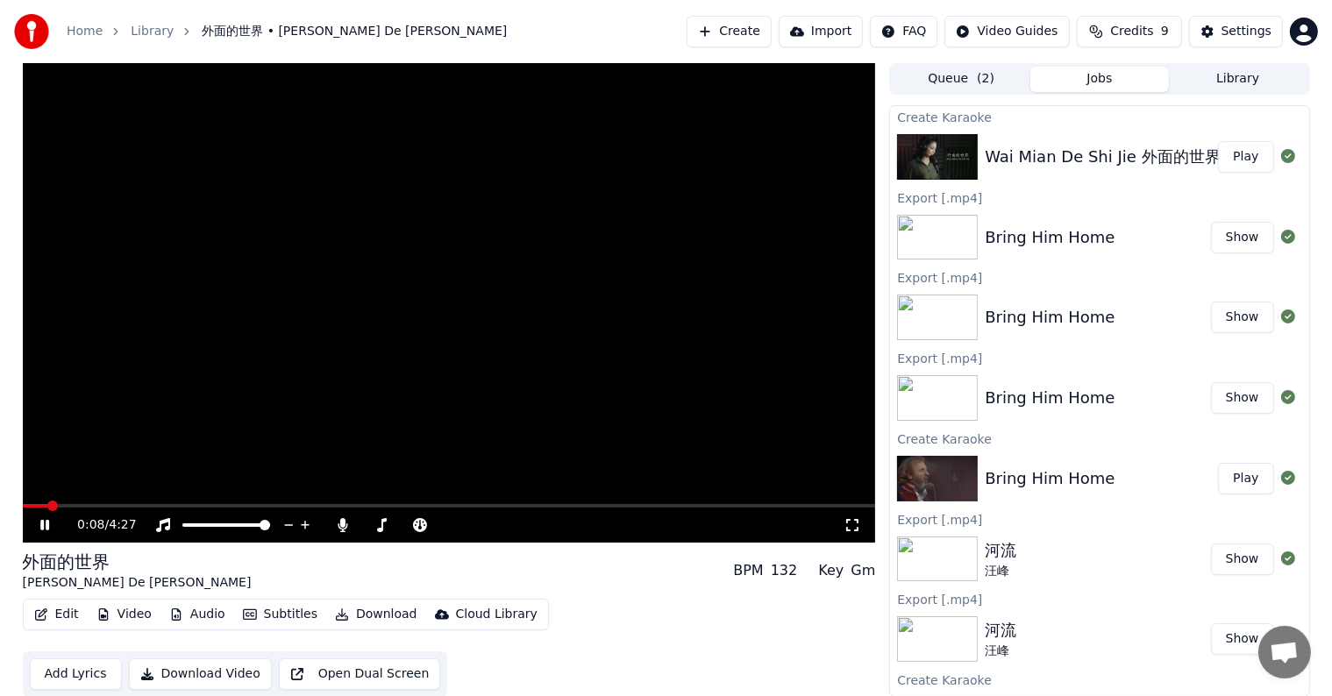
click at [48, 505] on span at bounding box center [35, 506] width 25 height 4
click at [81, 504] on span at bounding box center [449, 506] width 853 height 4
click at [506, 521] on icon at bounding box center [507, 526] width 17 height 18
click at [363, 524] on span at bounding box center [398, 526] width 72 height 4
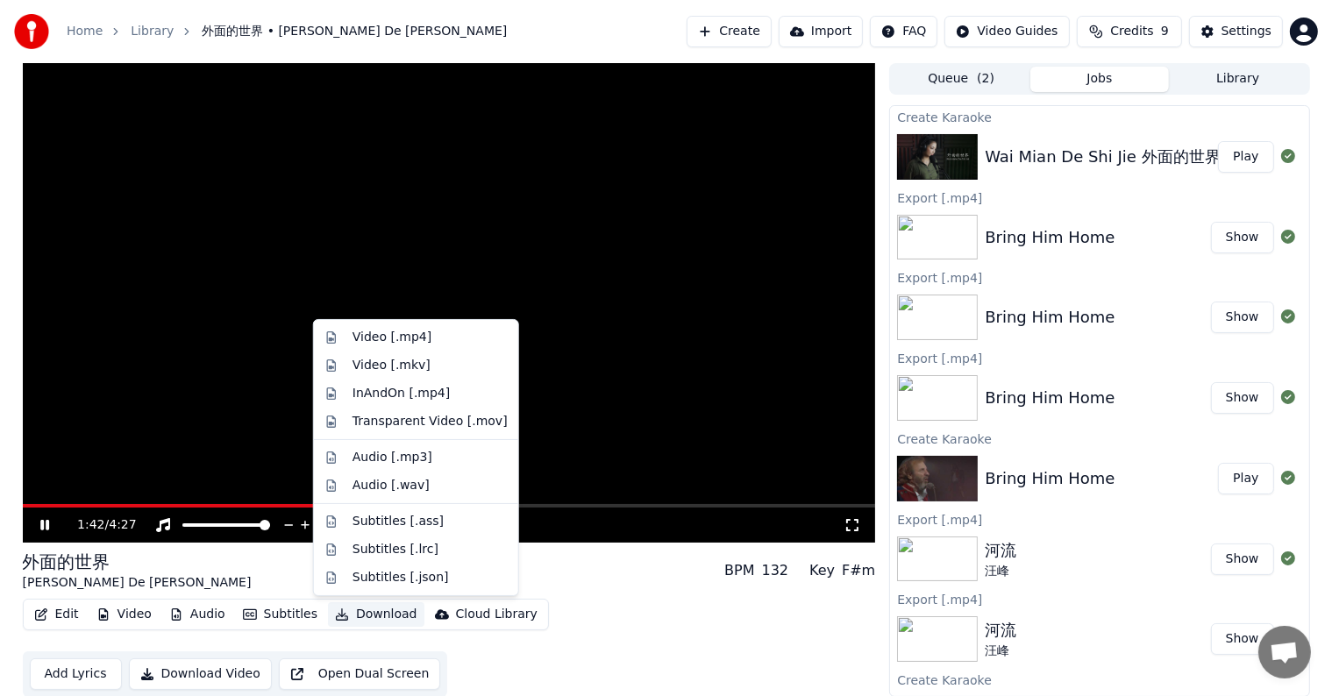
click at [359, 615] on button "Download" at bounding box center [376, 615] width 96 height 25
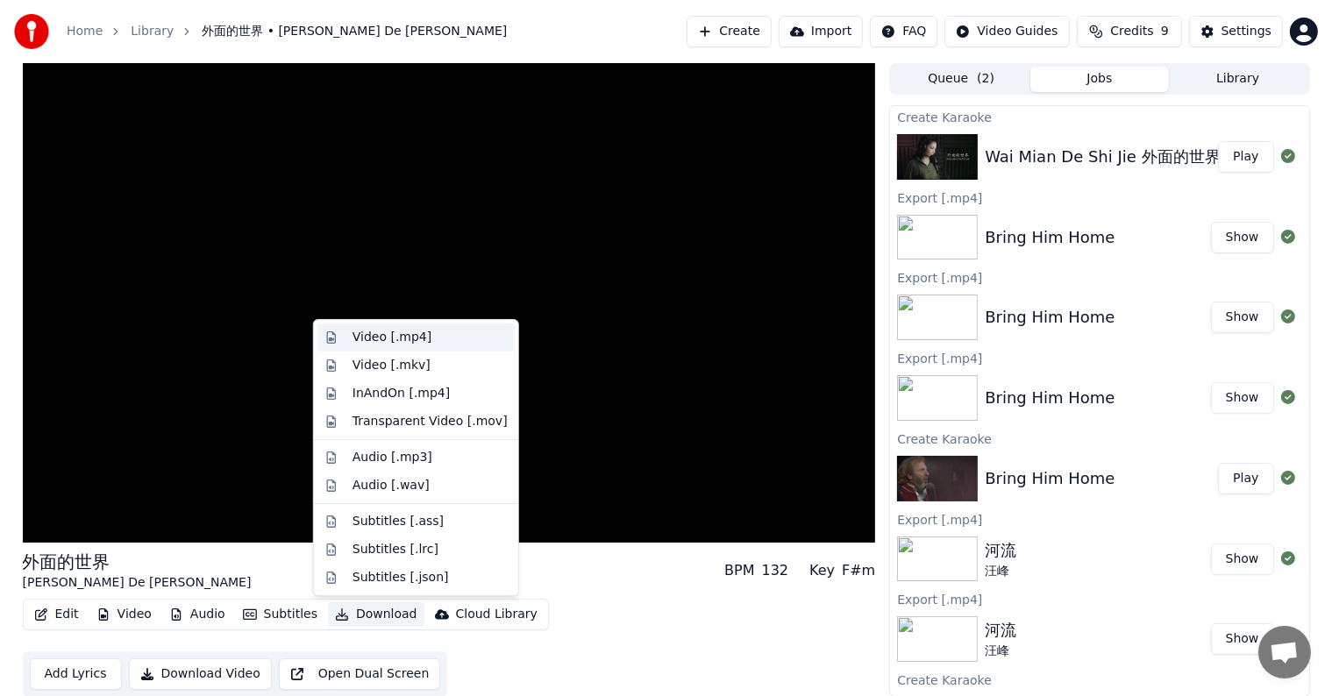
click at [378, 332] on div "Video [.mp4]" at bounding box center [392, 338] width 79 height 18
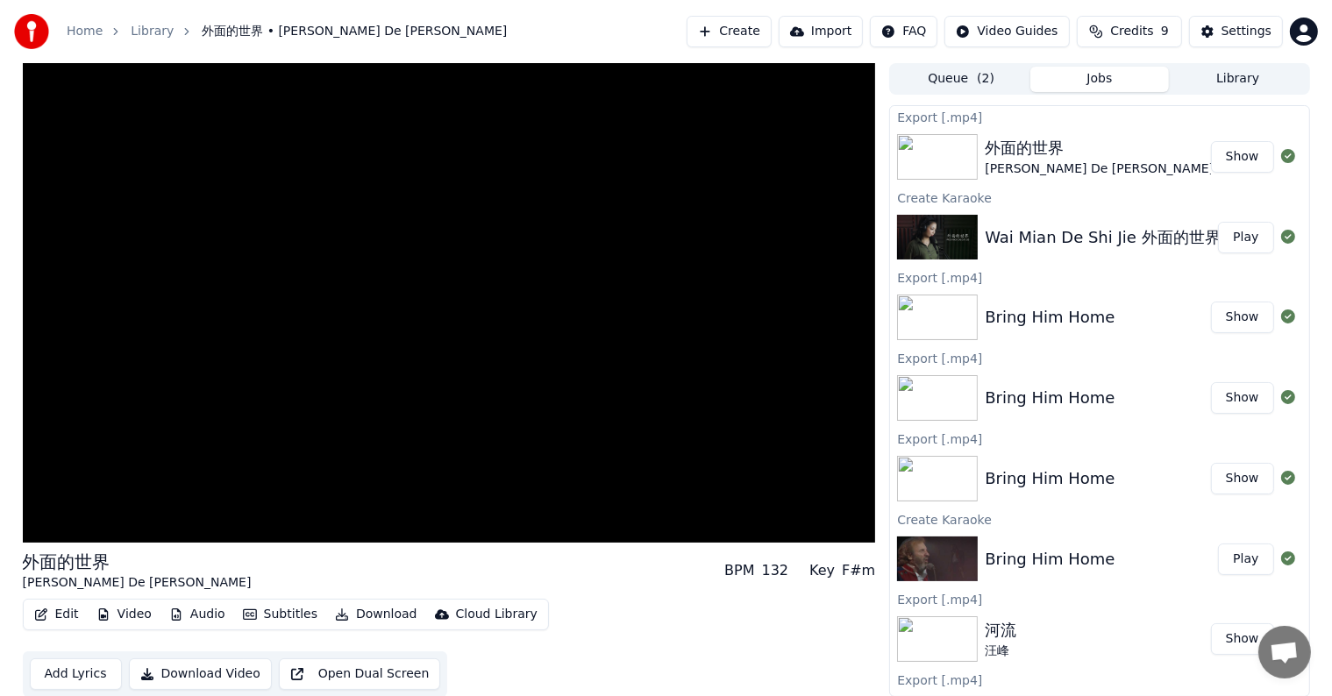
click at [1230, 153] on button "Show" at bounding box center [1242, 157] width 63 height 32
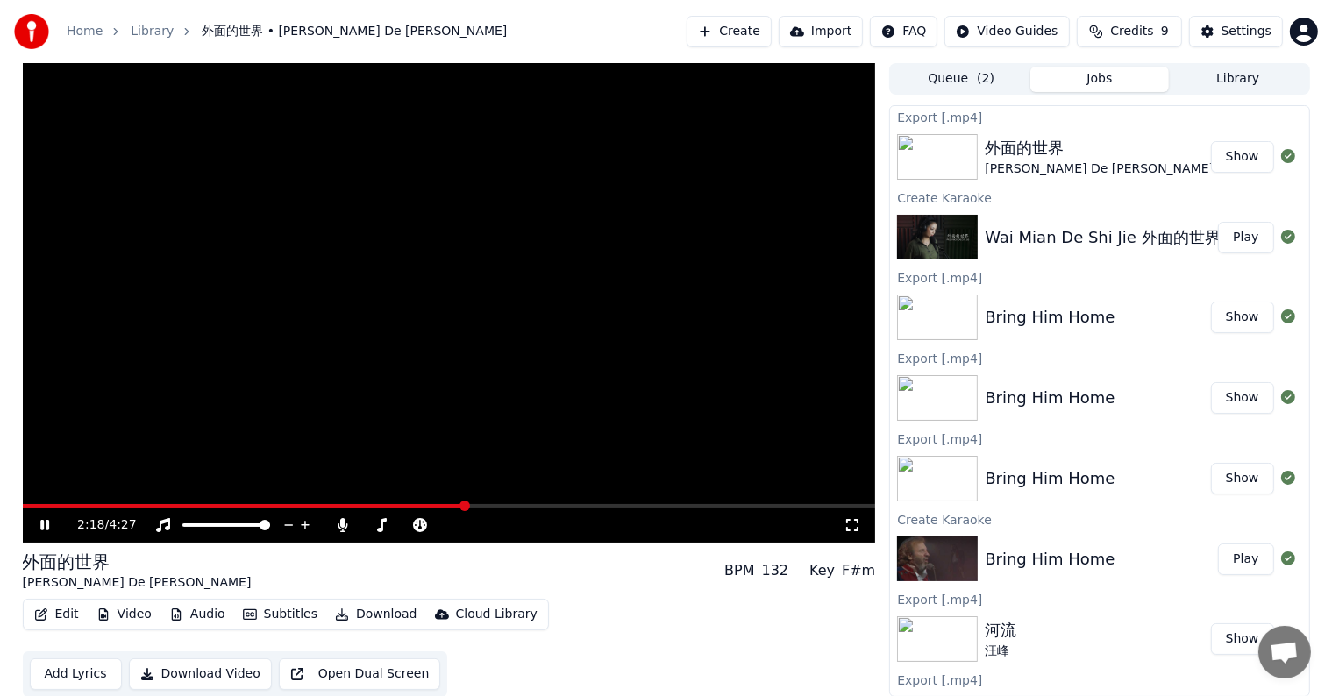
click at [39, 521] on icon at bounding box center [57, 525] width 41 height 14
